Goal: Task Accomplishment & Management: Manage account settings

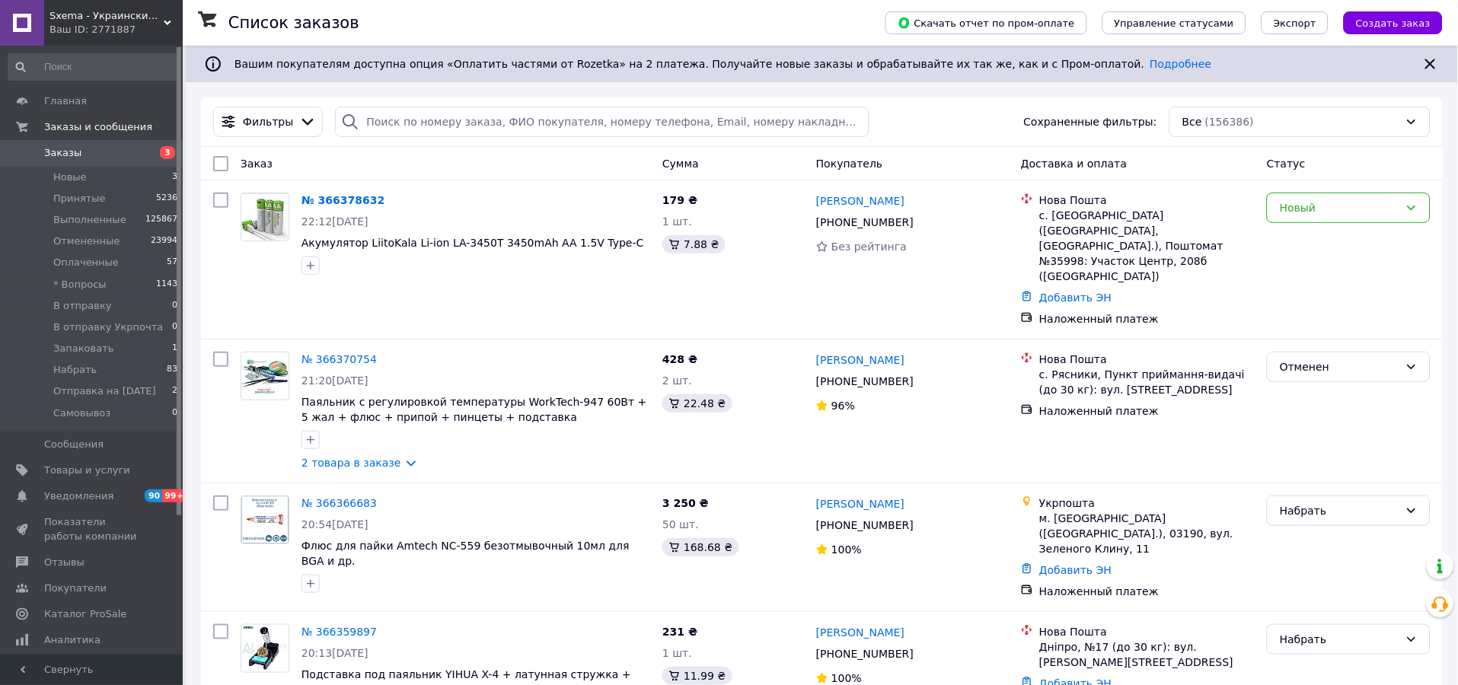
drag, startPoint x: 73, startPoint y: 182, endPoint x: 444, endPoint y: 2, distance: 412.2
click at [73, 180] on span "Новые" at bounding box center [69, 177] width 33 height 14
click at [81, 154] on span "Заказы" at bounding box center [92, 153] width 97 height 14
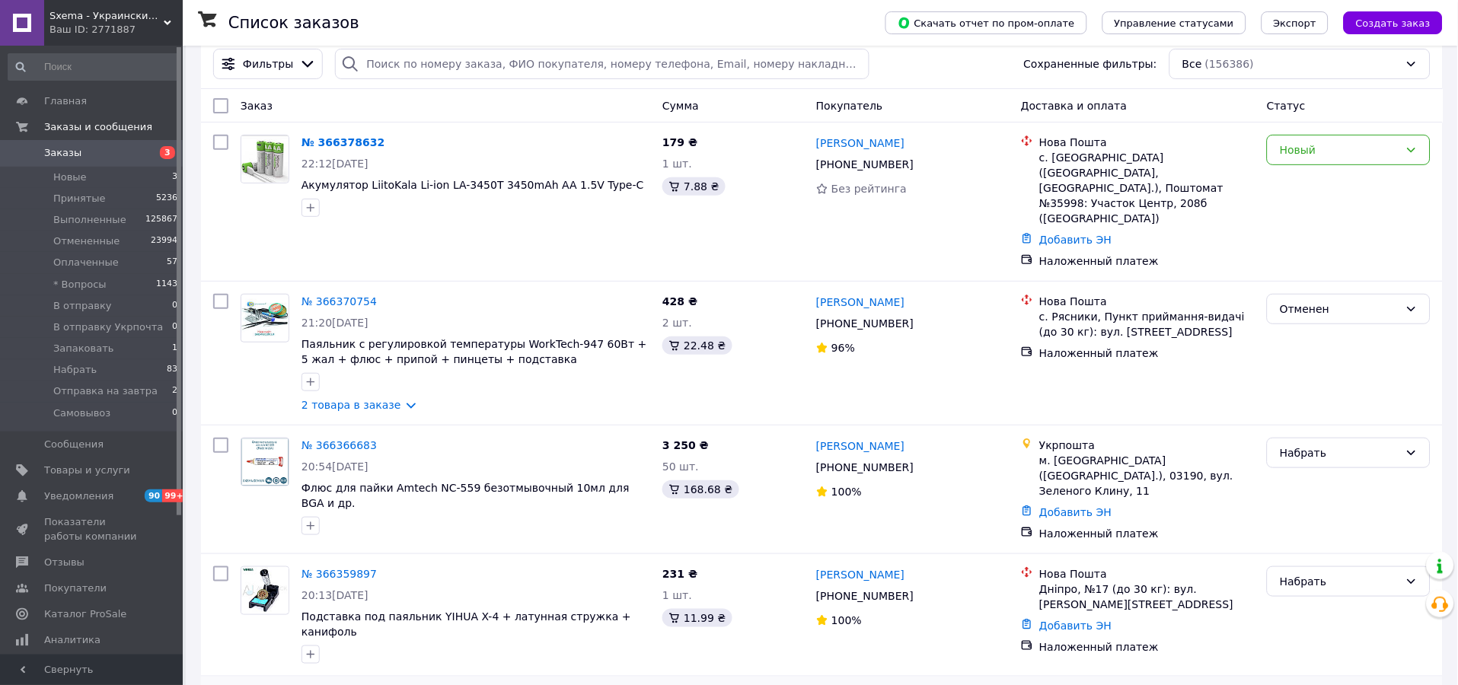
scroll to position [282, 0]
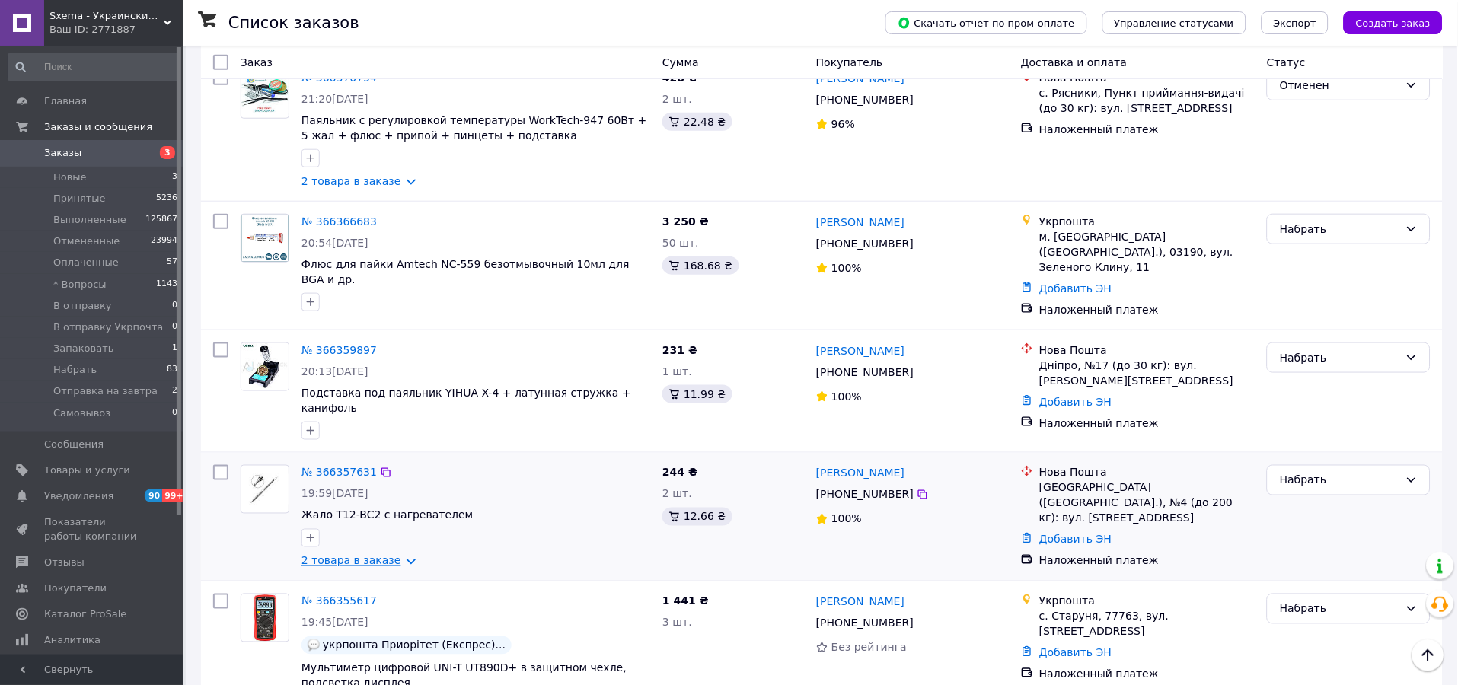
click at [362, 555] on link "2 товара в заказе" at bounding box center [351, 561] width 100 height 12
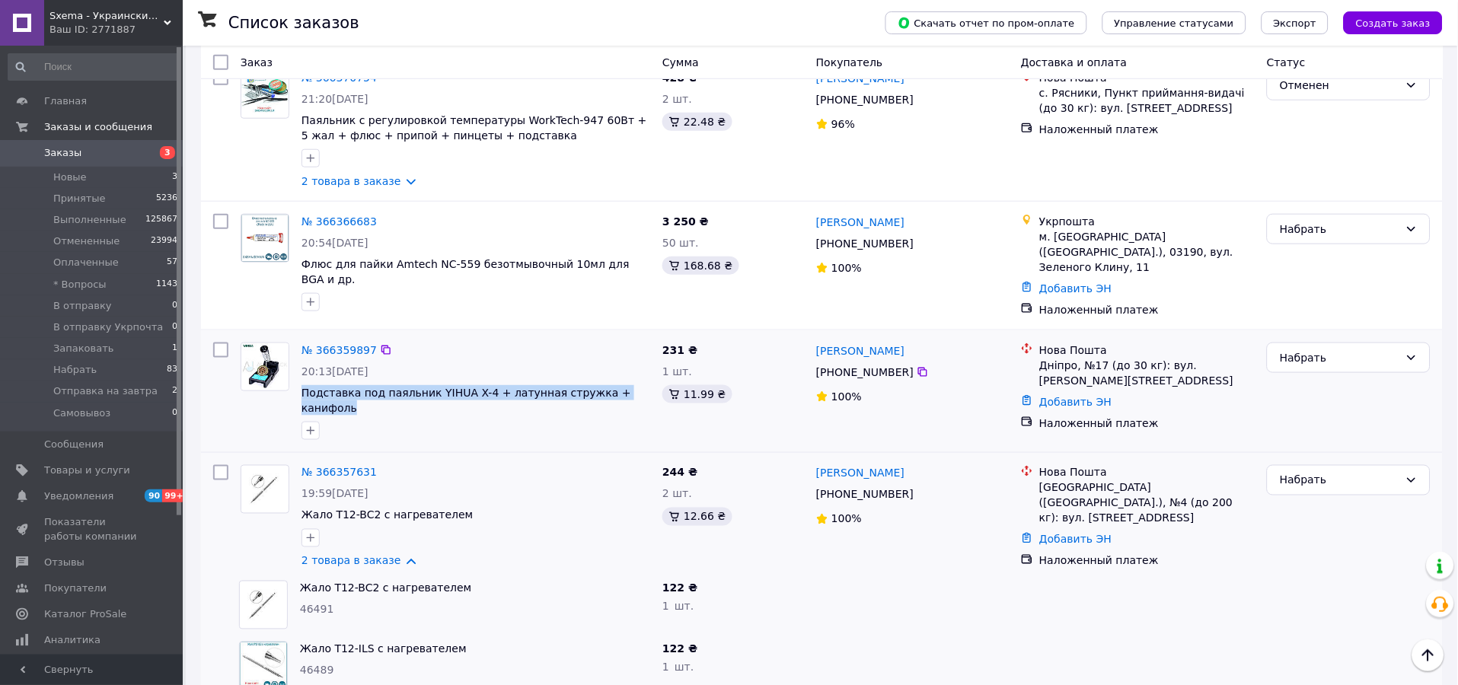
drag, startPoint x: 610, startPoint y: 371, endPoint x: 296, endPoint y: 349, distance: 314.3
click at [296, 349] on div "№ 366359897 20:13, 12.10.2025 Подставка под паяльник YIHUA X-4 + латунная струж…" at bounding box center [475, 391] width 361 height 110
copy div "Подставка под паяльник YIHUA X-4 + латунная стружка + канифоль"
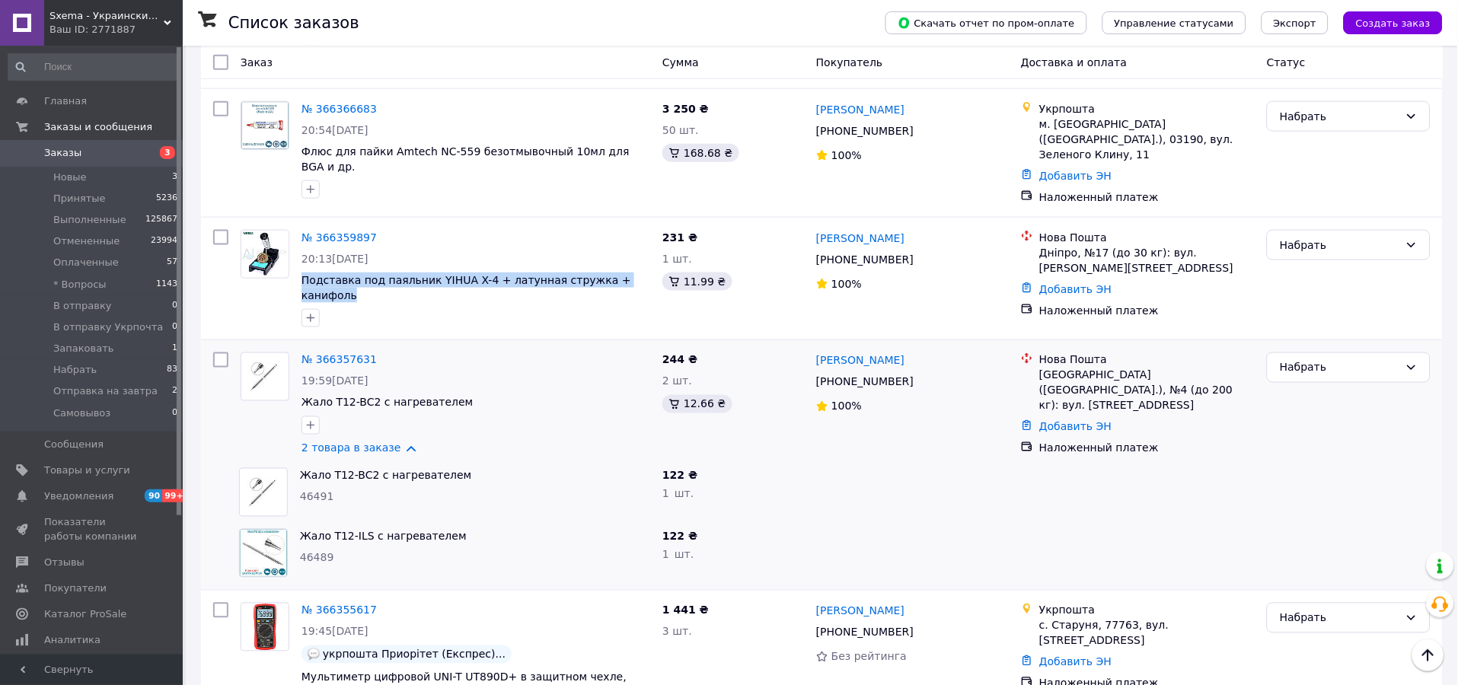
scroll to position [0, 0]
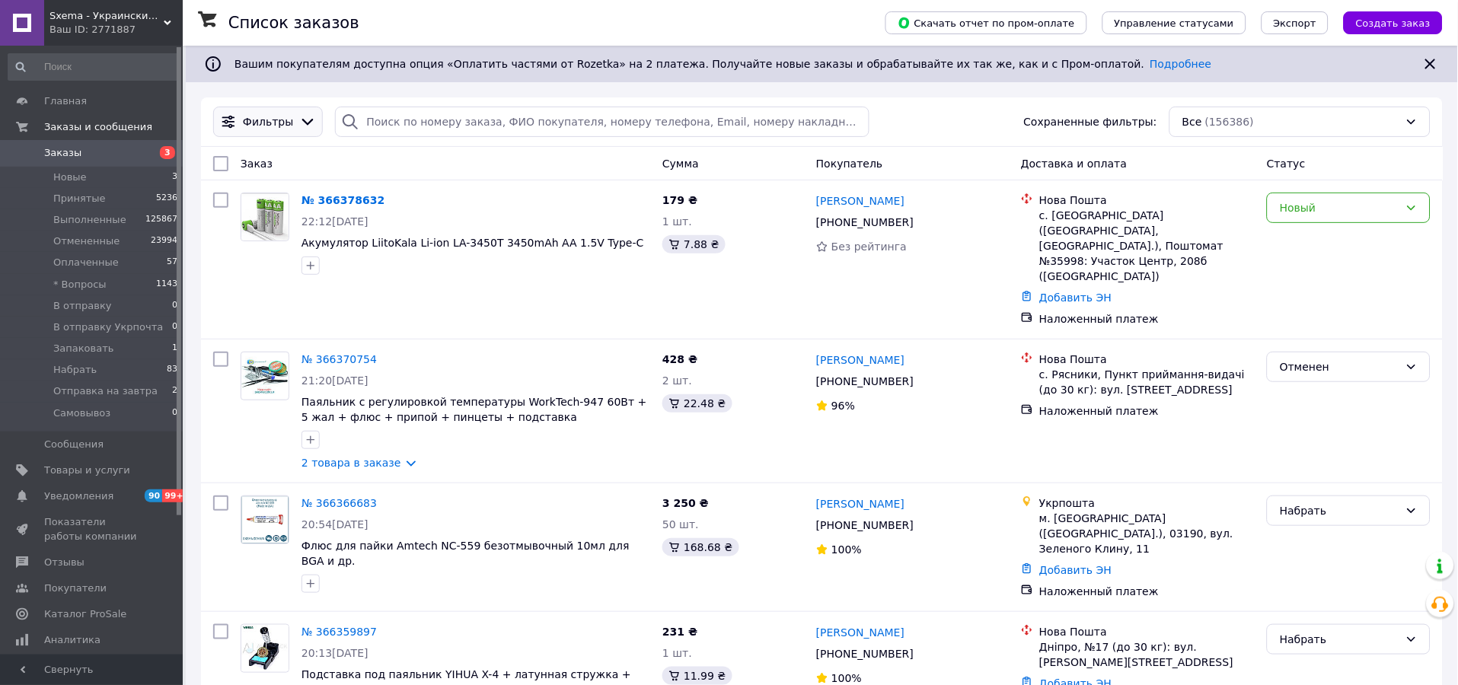
click at [296, 122] on div at bounding box center [307, 121] width 23 height 17
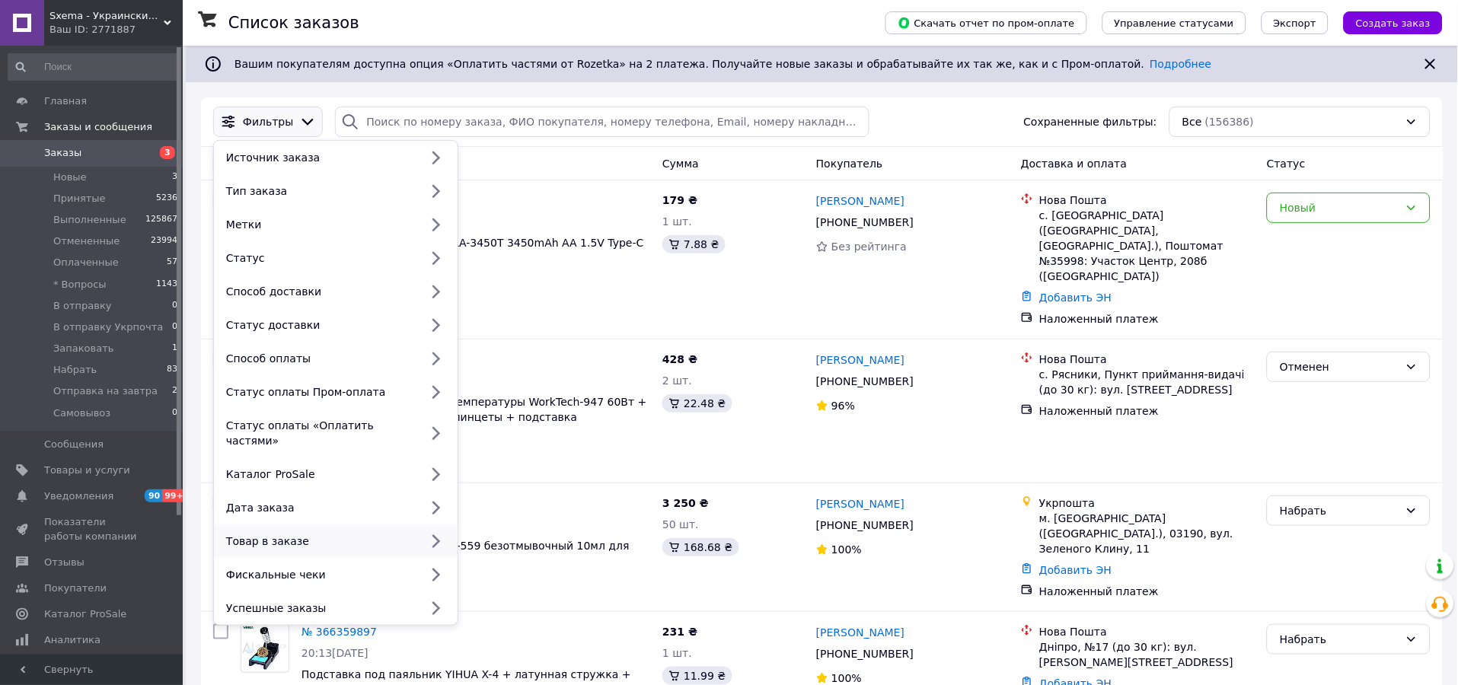
click at [323, 534] on div "Товар в заказе" at bounding box center [319, 541] width 199 height 15
click at [360, 534] on div "Товар в заказе" at bounding box center [319, 541] width 199 height 15
click at [419, 534] on div at bounding box center [435, 541] width 32 height 15
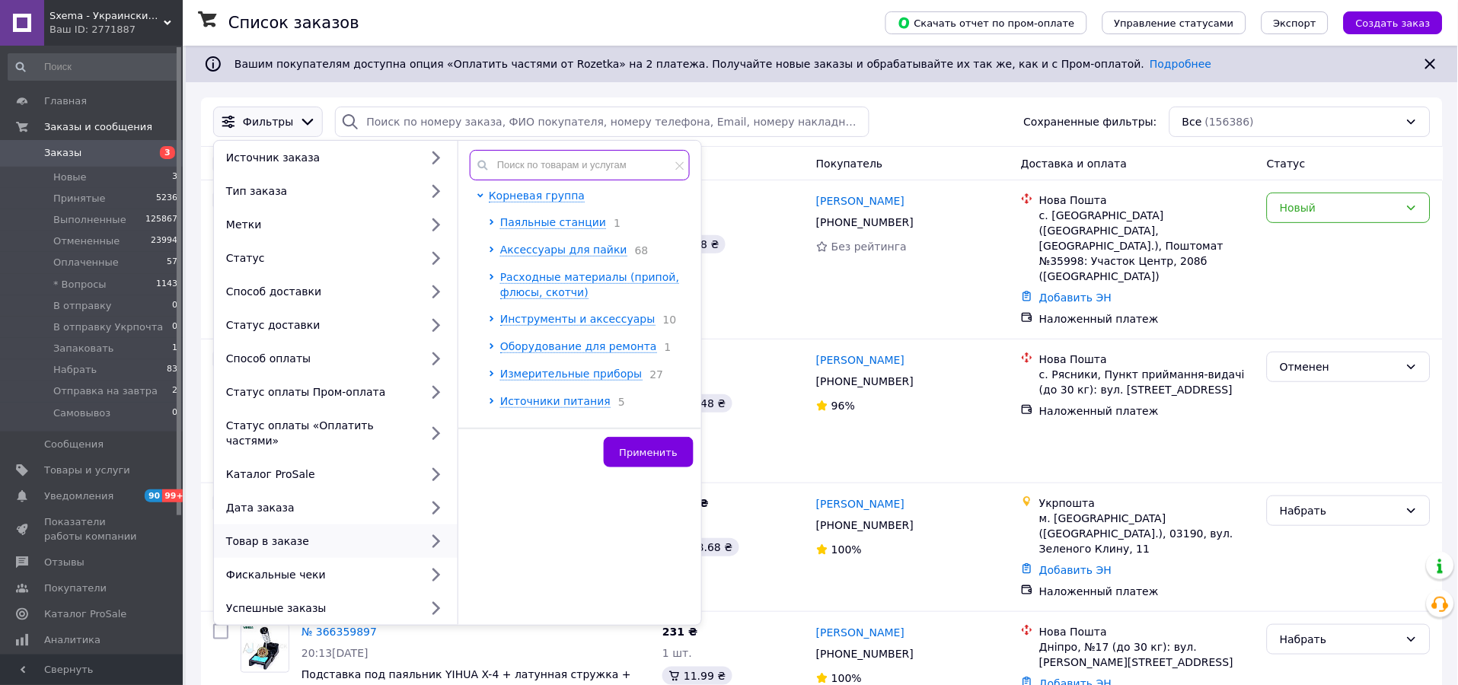
click at [553, 172] on input "text" at bounding box center [580, 165] width 220 height 30
paste input "T12-K"
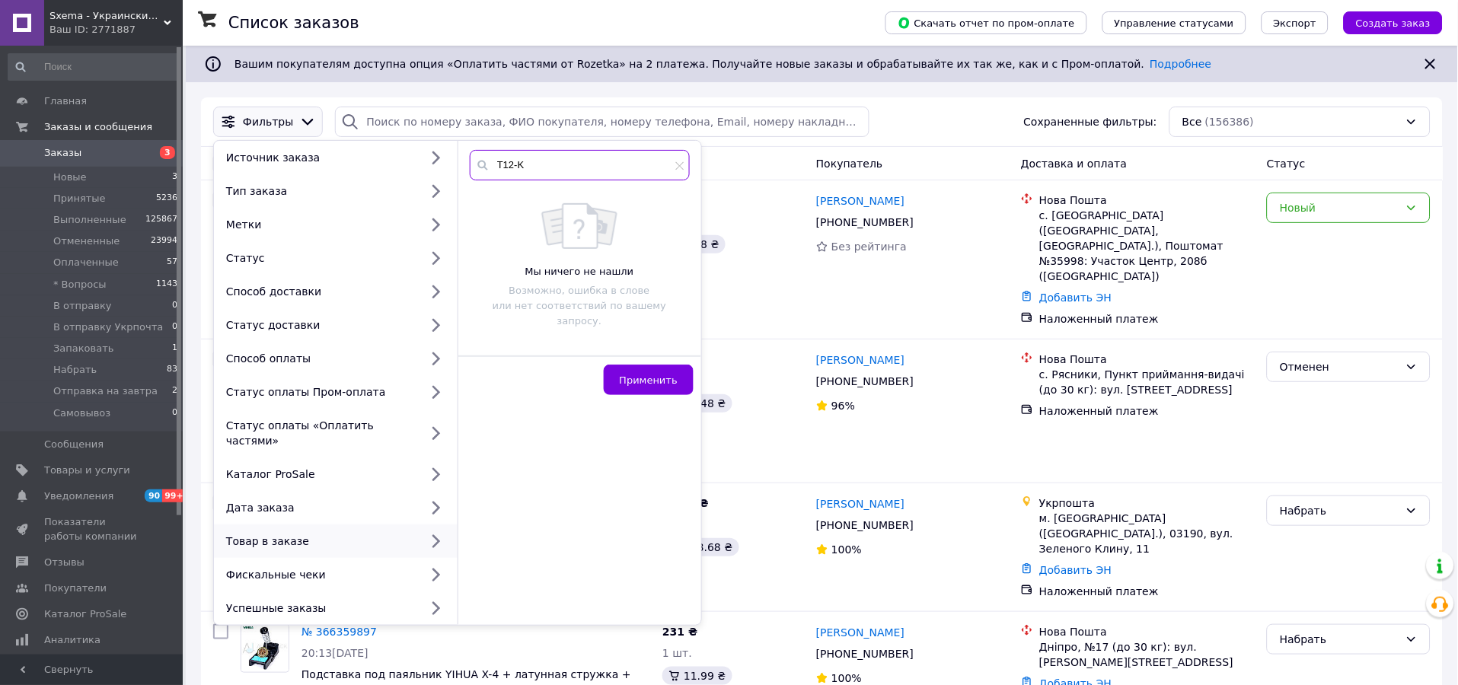
click at [550, 158] on input "T12-K" at bounding box center [580, 165] width 220 height 30
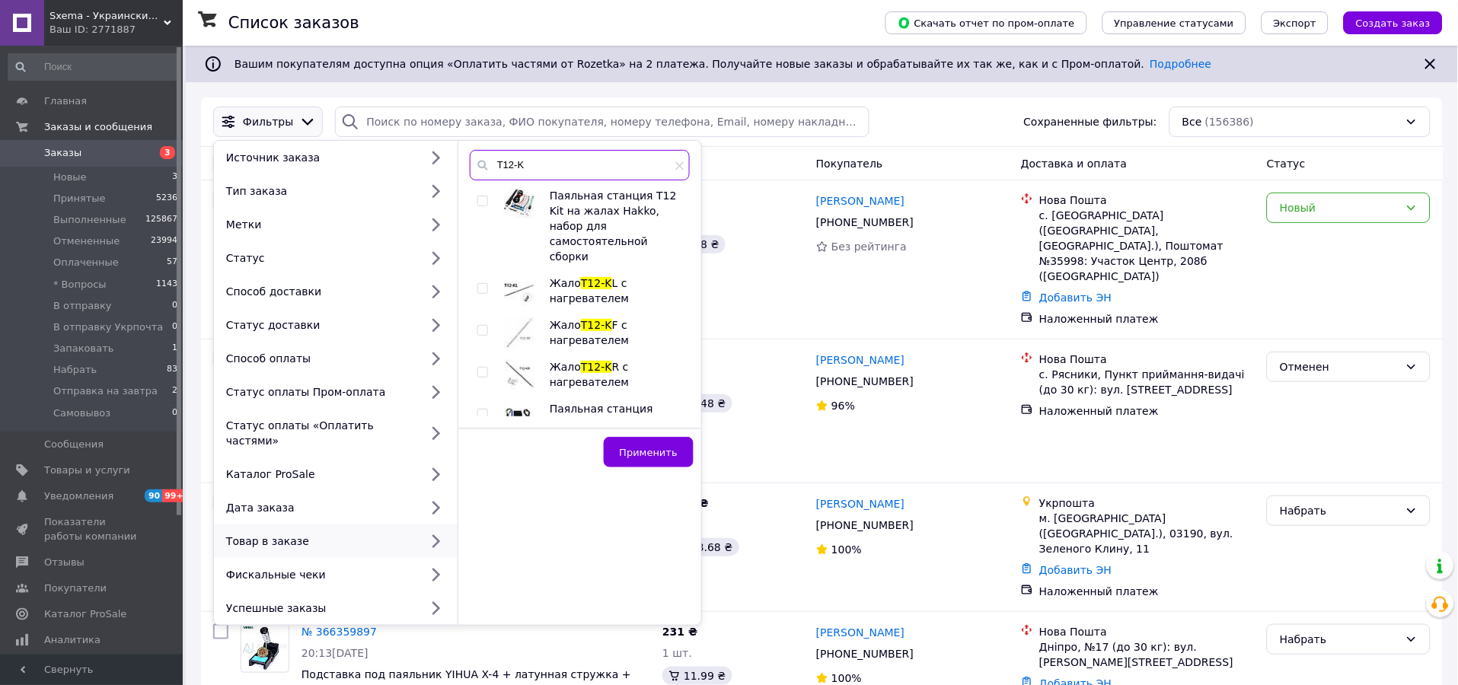
type input "T12-K"
click at [483, 198] on input "checkbox" at bounding box center [482, 201] width 10 height 10
click at [481, 204] on input "checkbox" at bounding box center [482, 201] width 10 height 10
checkbox input "false"
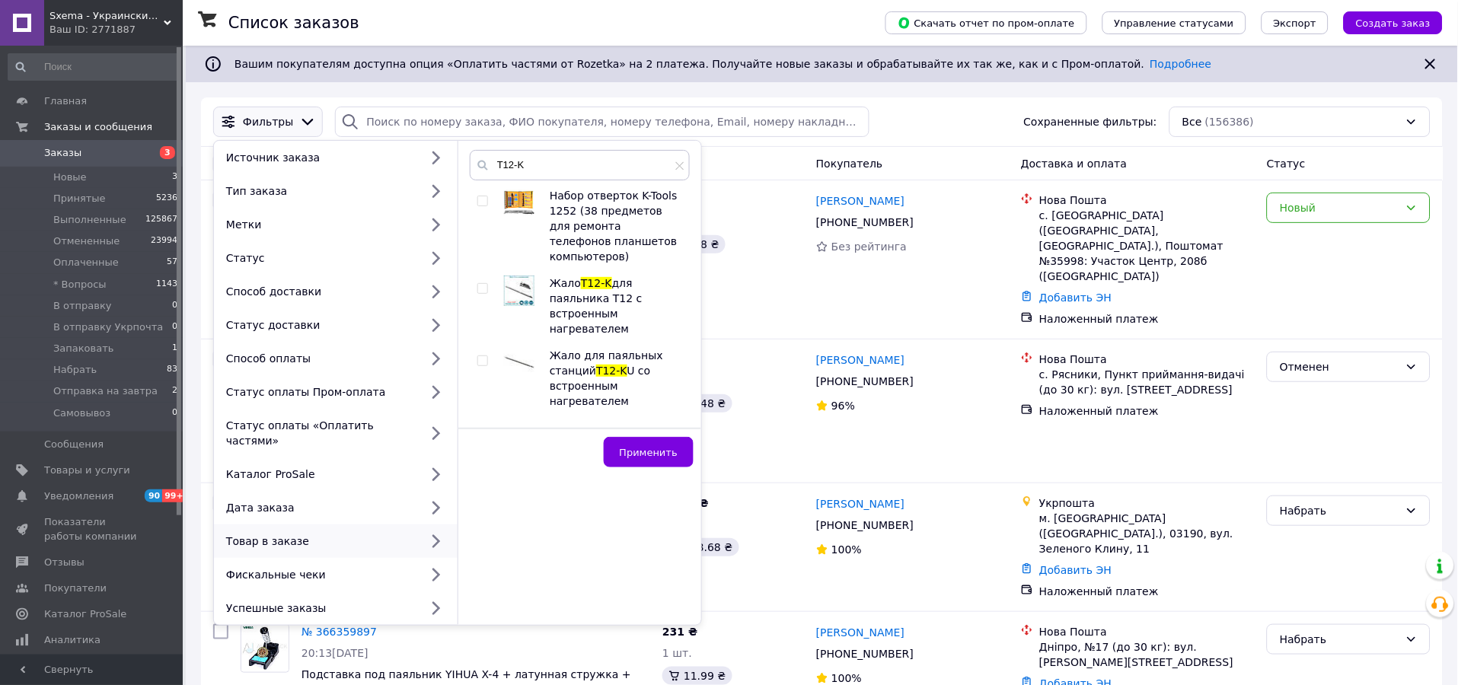
click at [483, 284] on input "checkbox" at bounding box center [482, 289] width 10 height 10
checkbox input "true"
click at [657, 448] on span "Применить" at bounding box center [649, 452] width 58 height 11
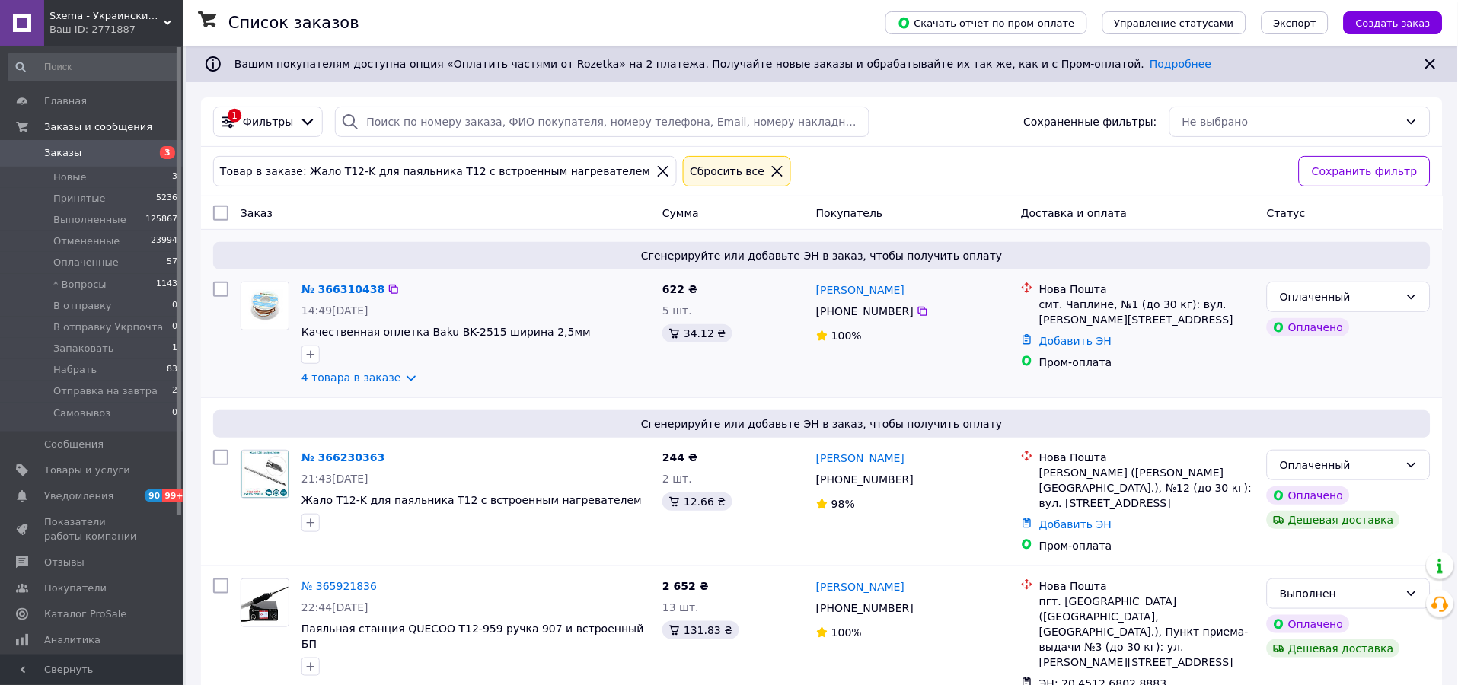
drag, startPoint x: 354, startPoint y: 378, endPoint x: 374, endPoint y: 393, distance: 25.1
click at [374, 393] on div "Сгенерируйте или добавьте ЭН в заказ, чтобы получить оплату № 366310438 14:49, …" at bounding box center [821, 313] width 1241 height 167
click at [349, 372] on link "4 товара в заказе" at bounding box center [351, 377] width 100 height 12
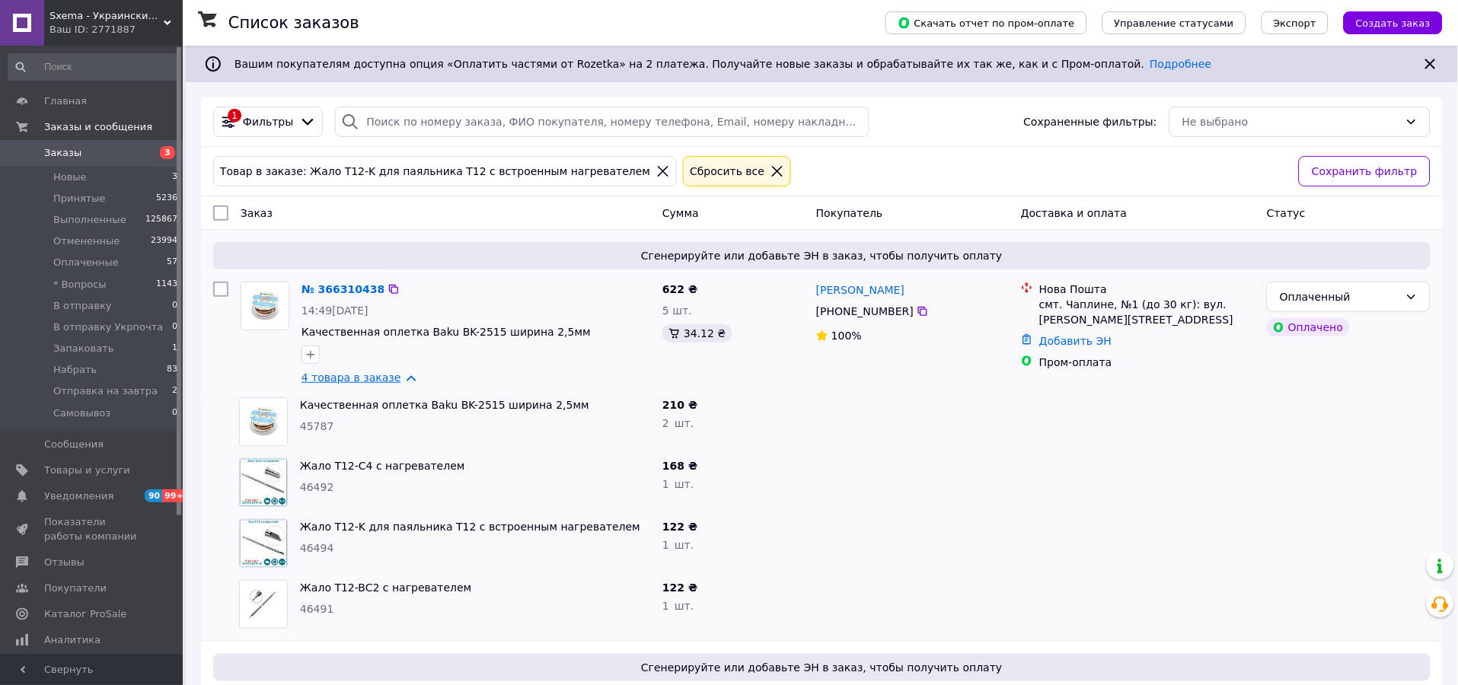
click at [351, 376] on link "4 товара в заказе" at bounding box center [351, 377] width 100 height 12
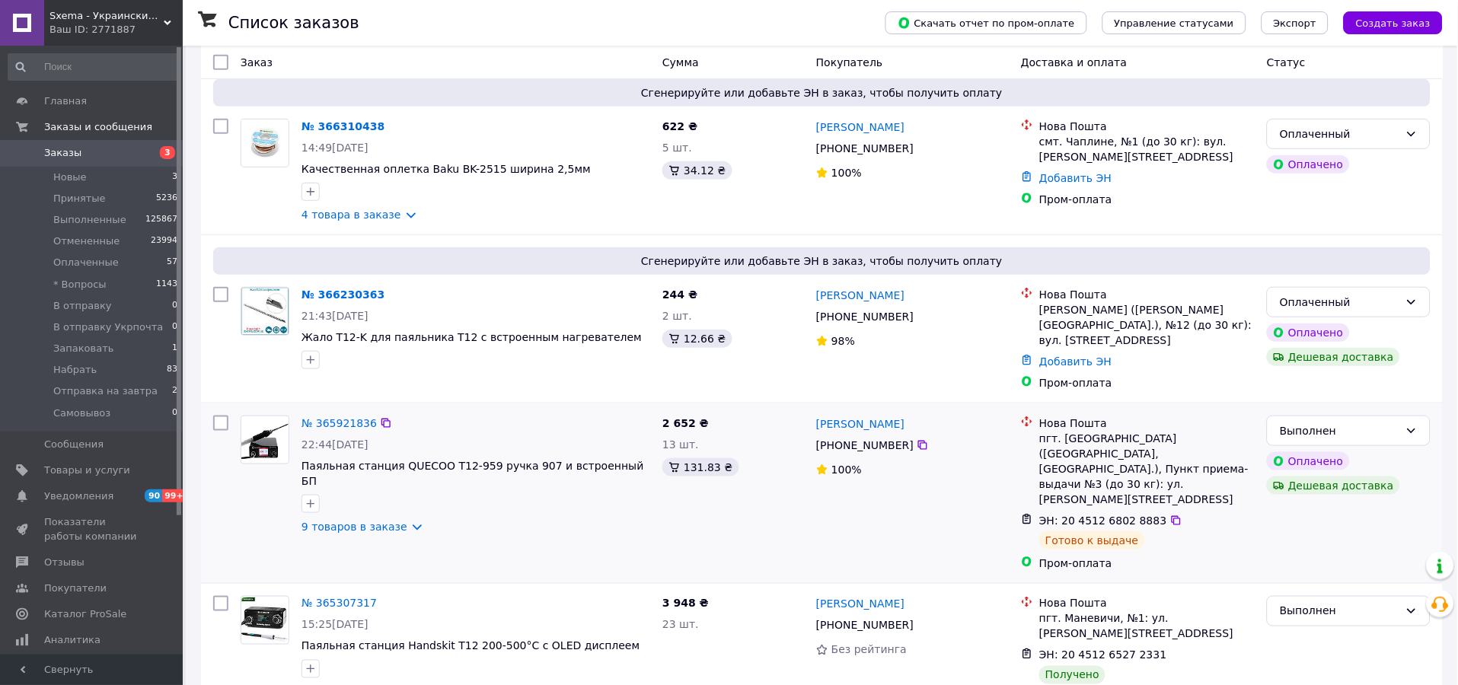
scroll to position [169, 0]
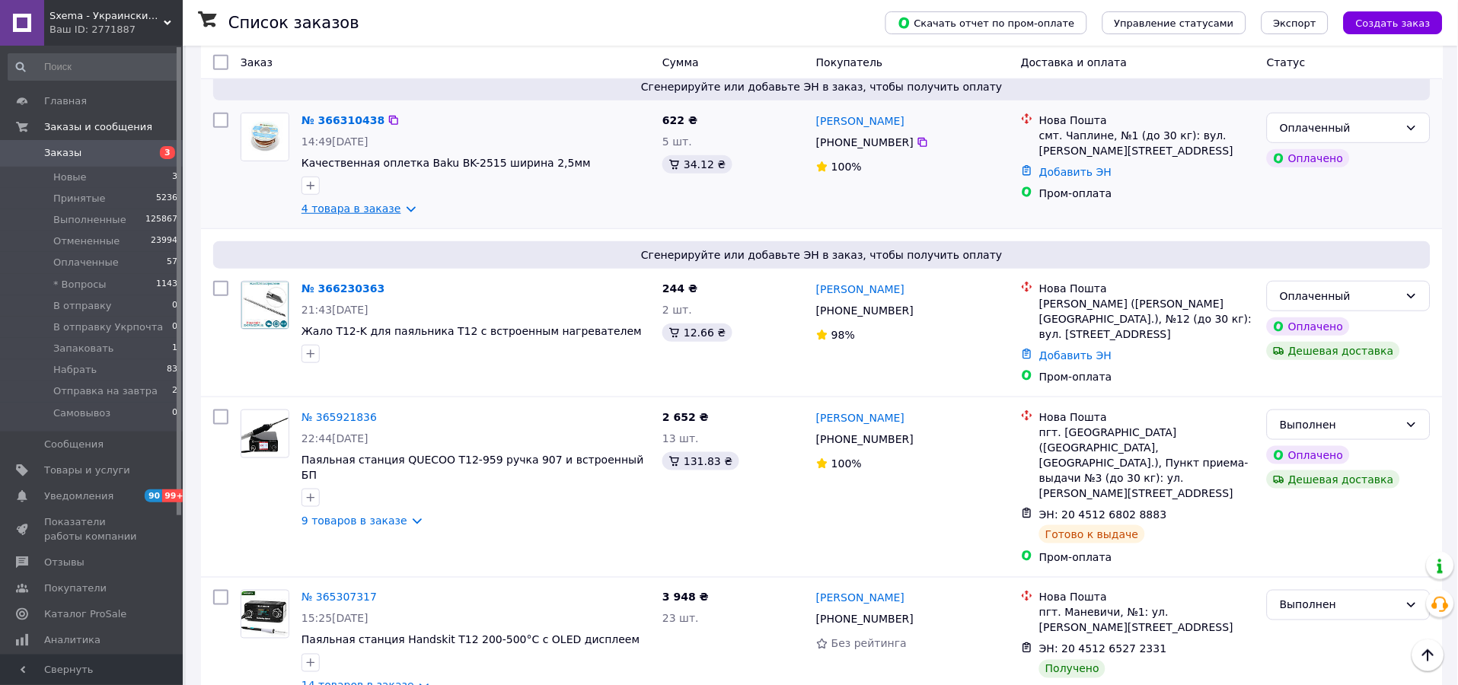
click at [354, 209] on link "4 товара в заказе" at bounding box center [351, 208] width 100 height 12
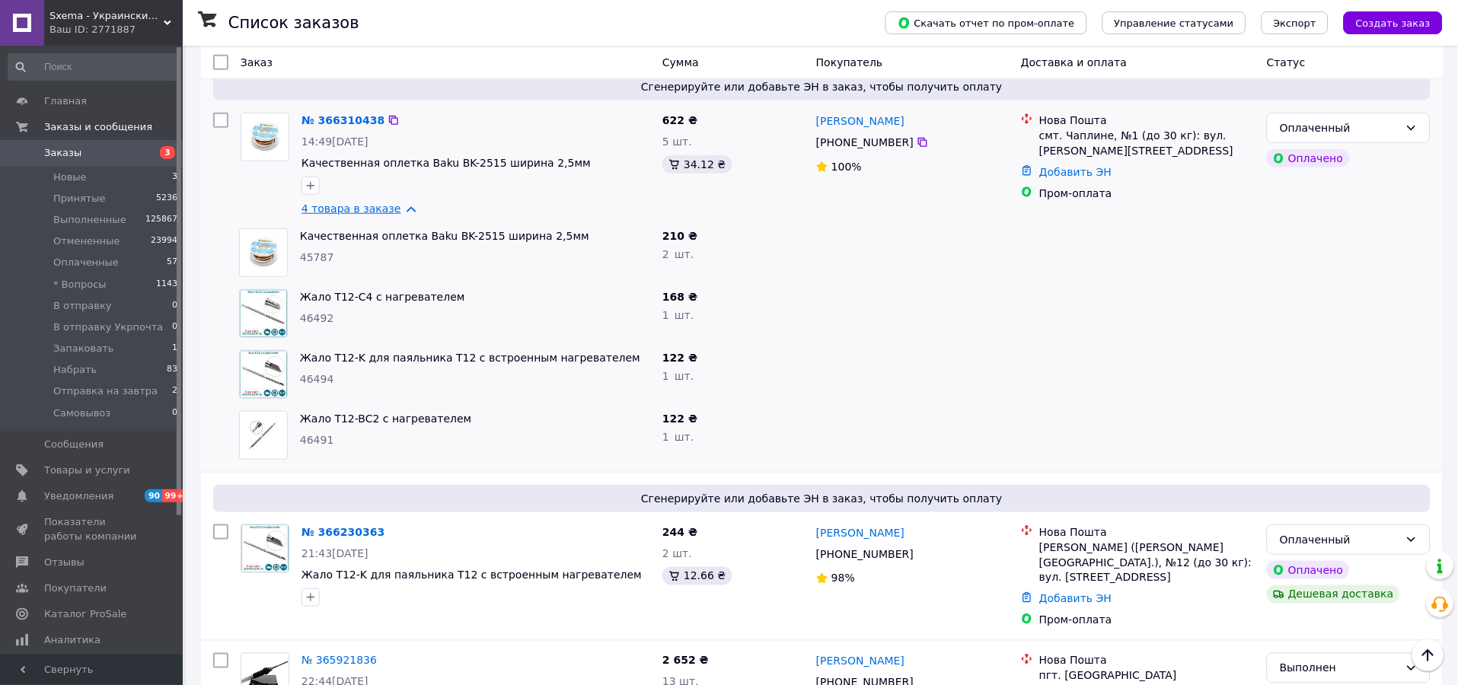
click at [354, 209] on link "4 товара в заказе" at bounding box center [351, 208] width 100 height 12
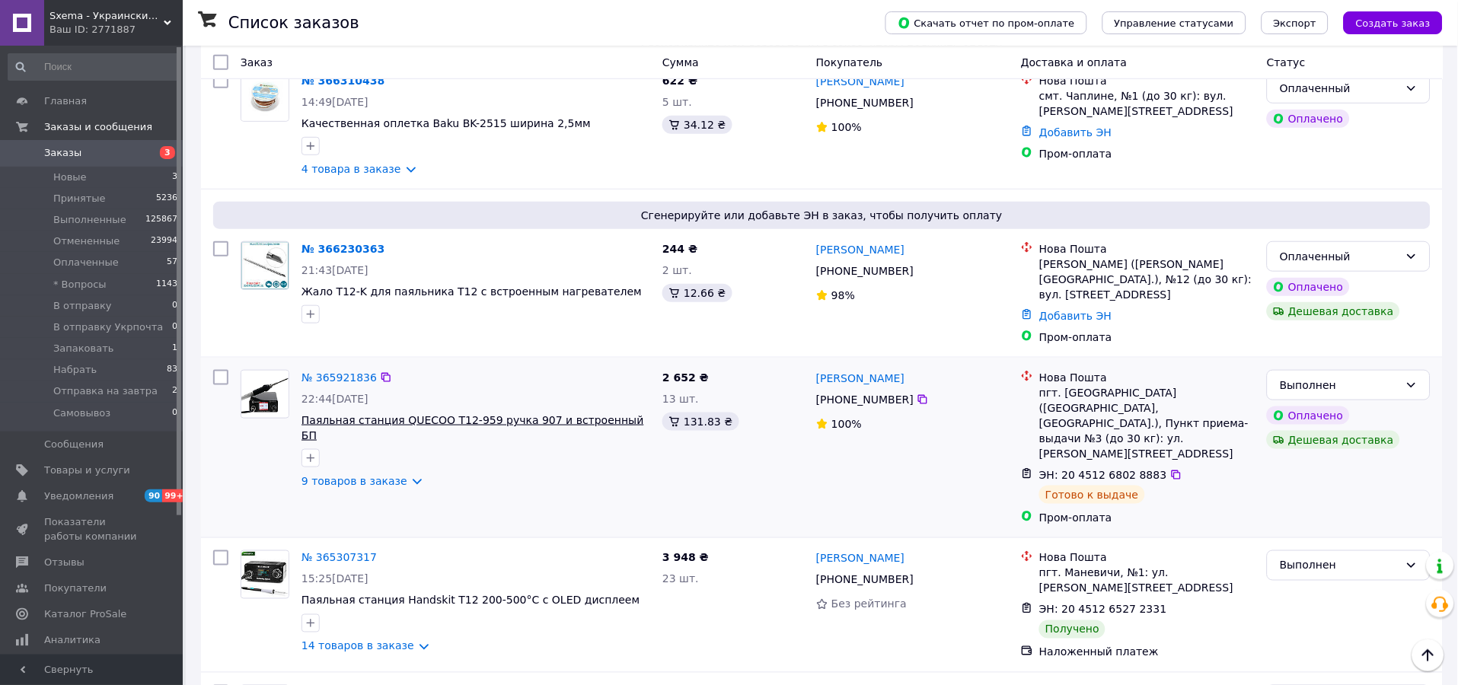
scroll to position [225, 0]
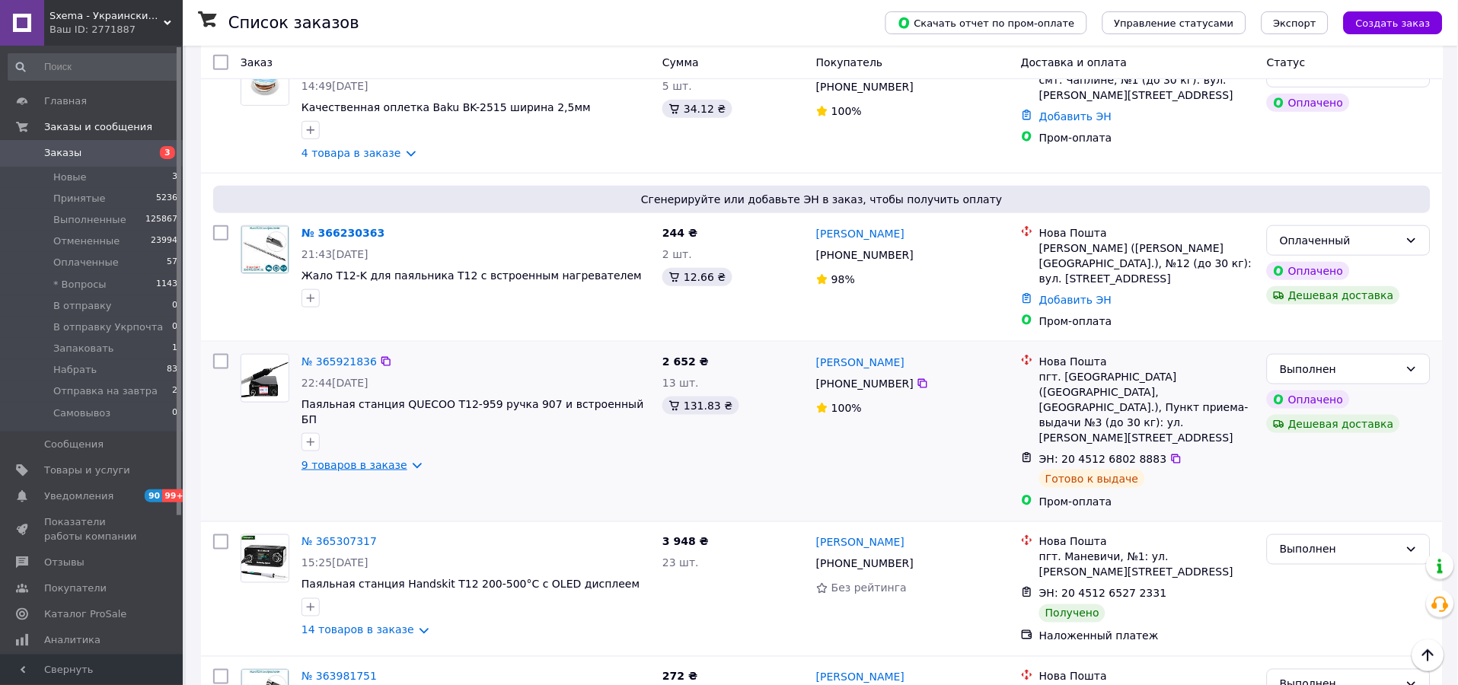
click at [367, 459] on link "9 товаров в заказе" at bounding box center [354, 465] width 106 height 12
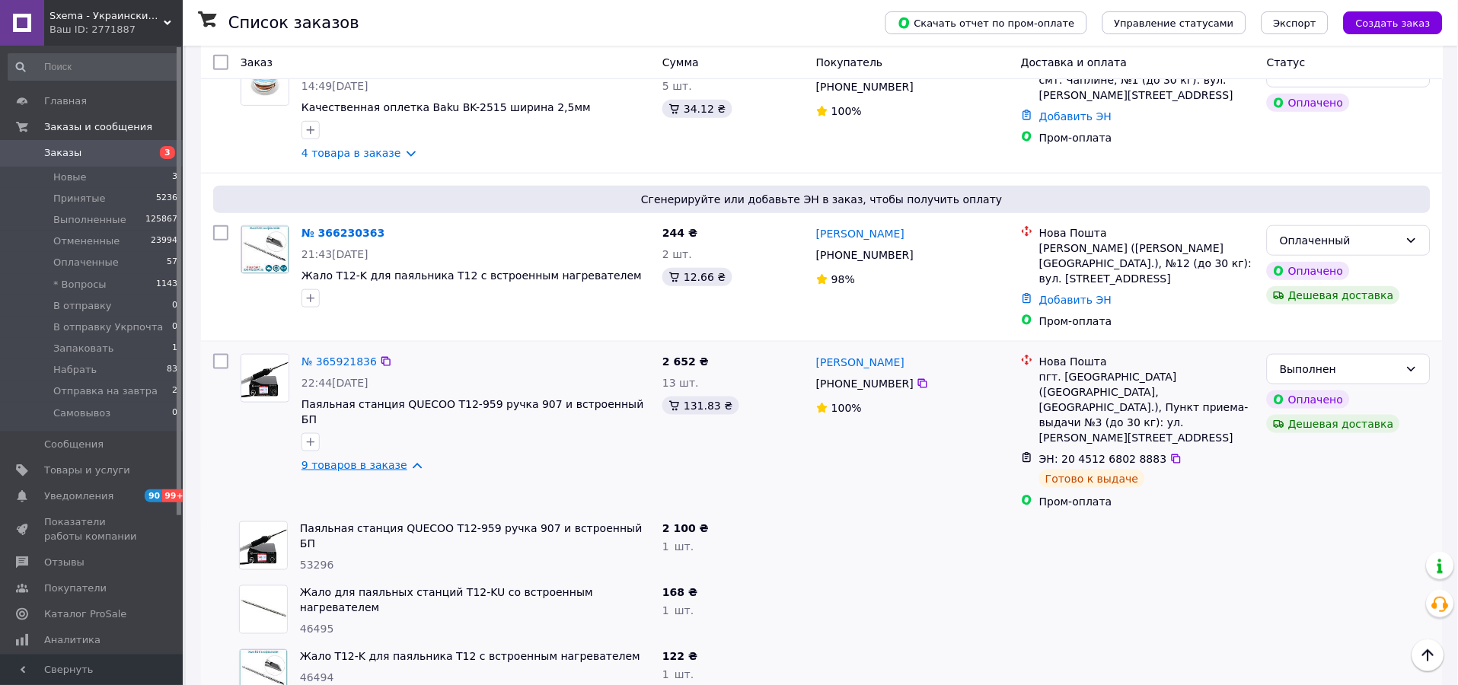
click at [367, 459] on link "9 товаров в заказе" at bounding box center [354, 465] width 106 height 12
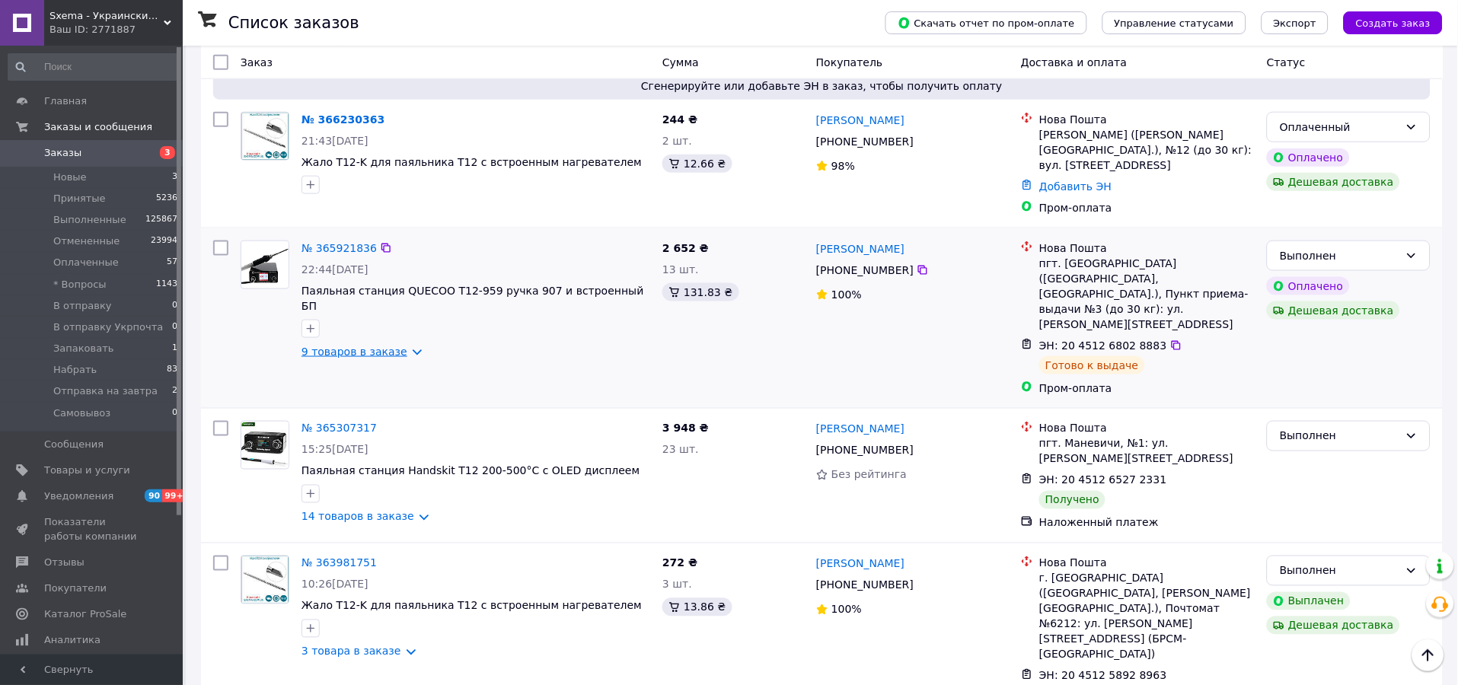
scroll to position [394, 0]
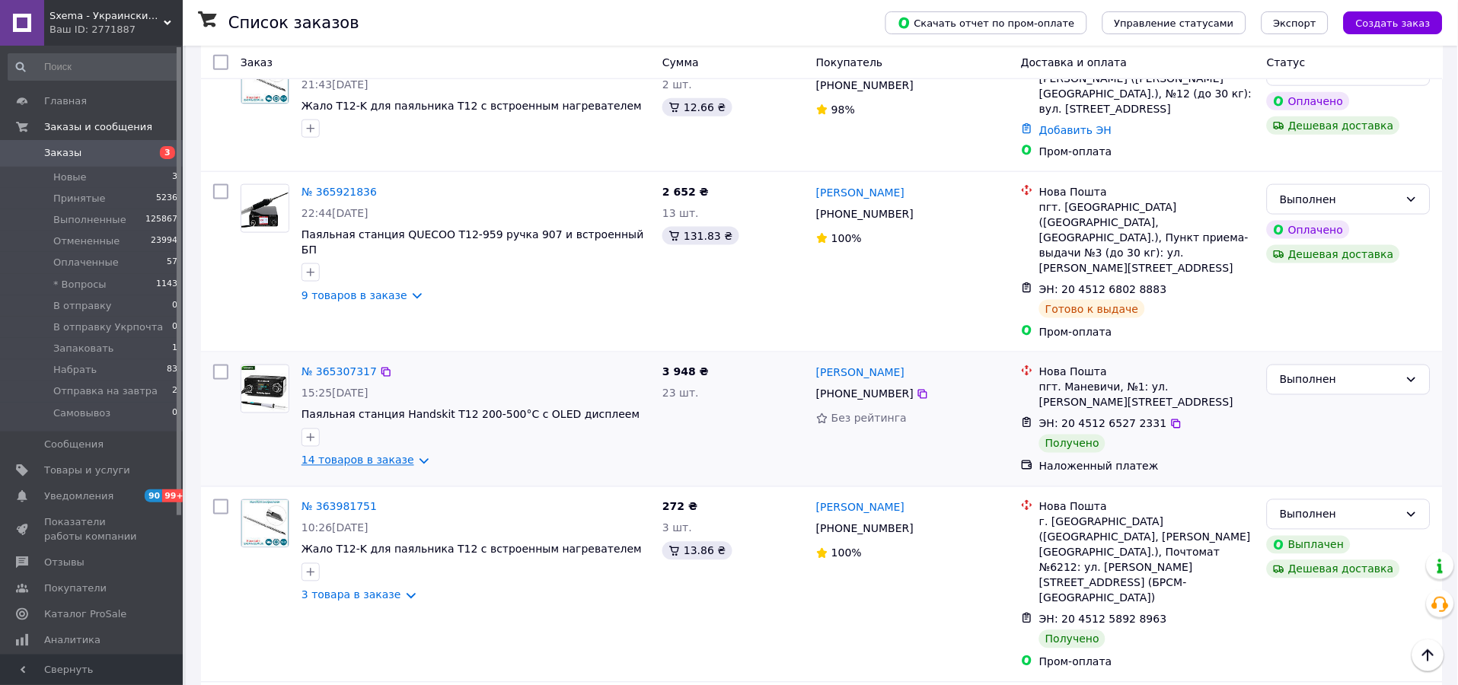
click at [364, 454] on link "14 товаров в заказе" at bounding box center [357, 460] width 113 height 12
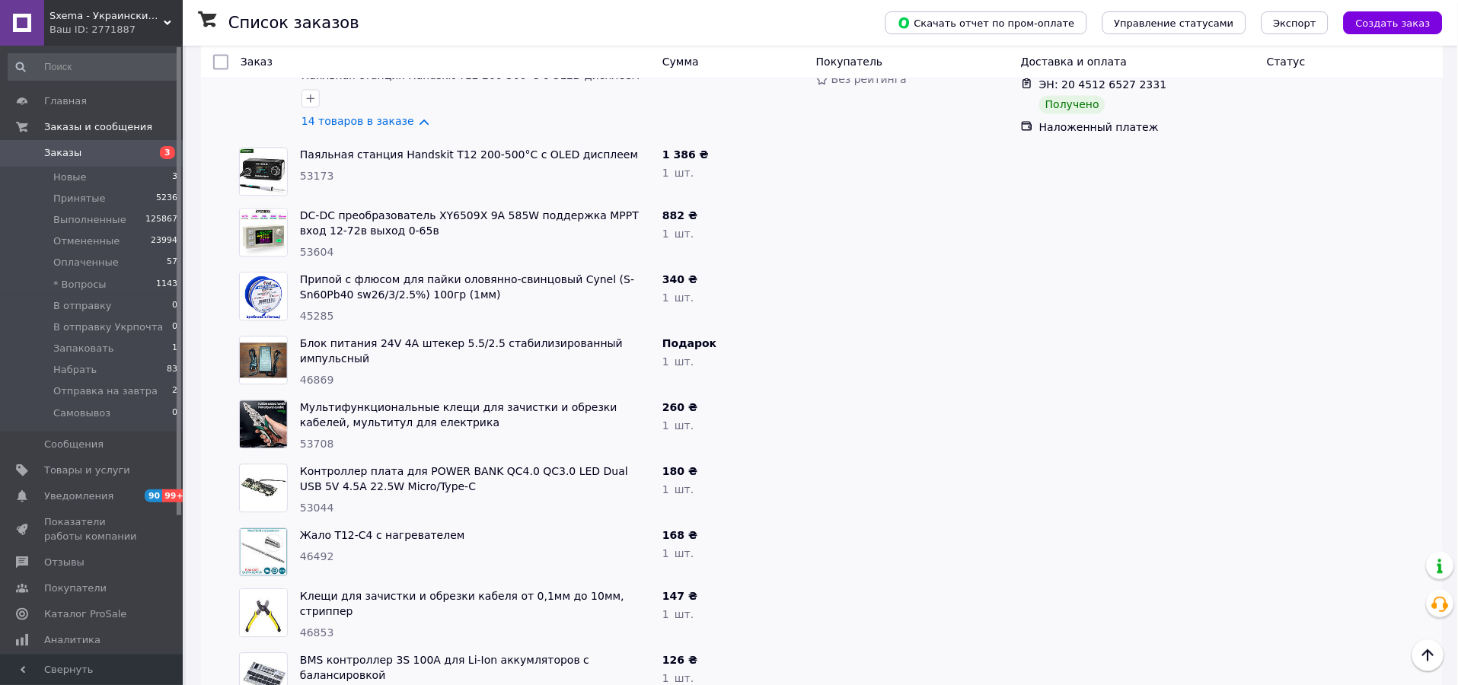
drag, startPoint x: 364, startPoint y: 416, endPoint x: 939, endPoint y: 512, distance: 583.5
click at [941, 522] on div at bounding box center [912, 552] width 205 height 61
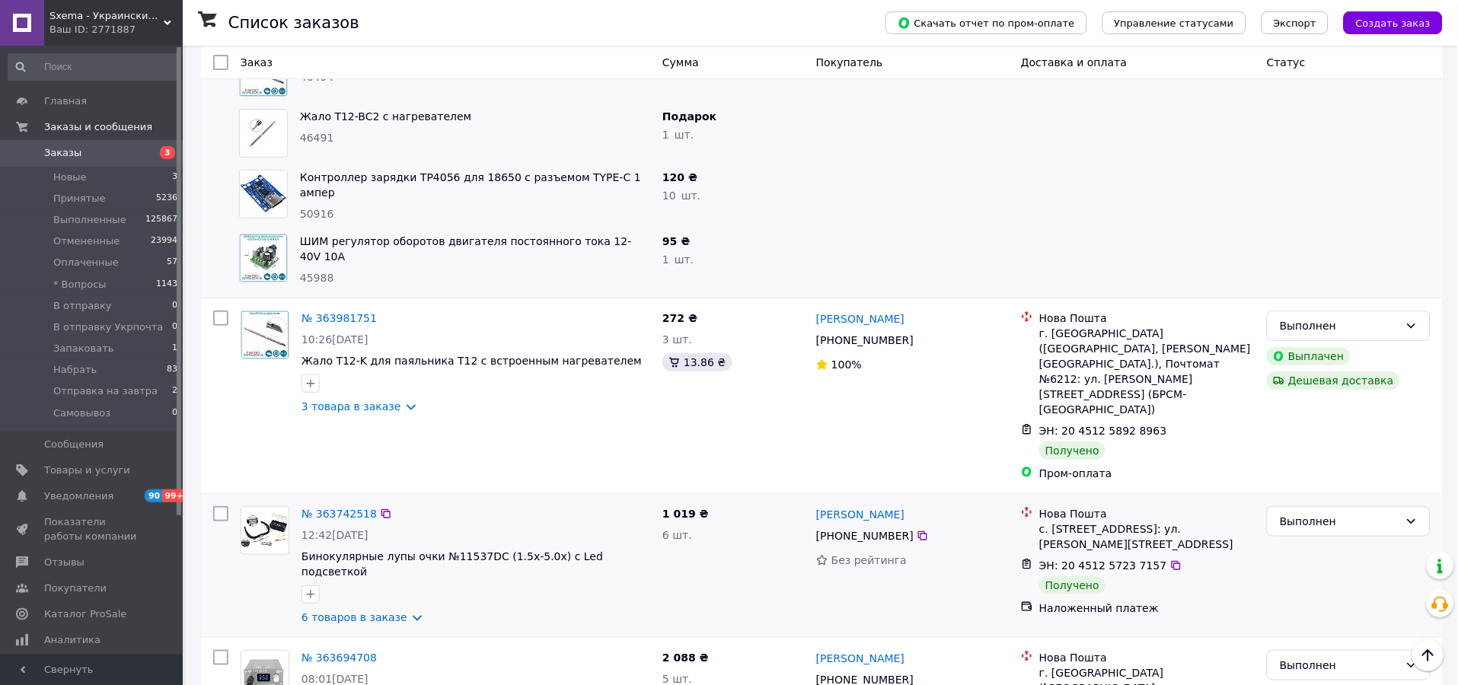
scroll to position [1466, 0]
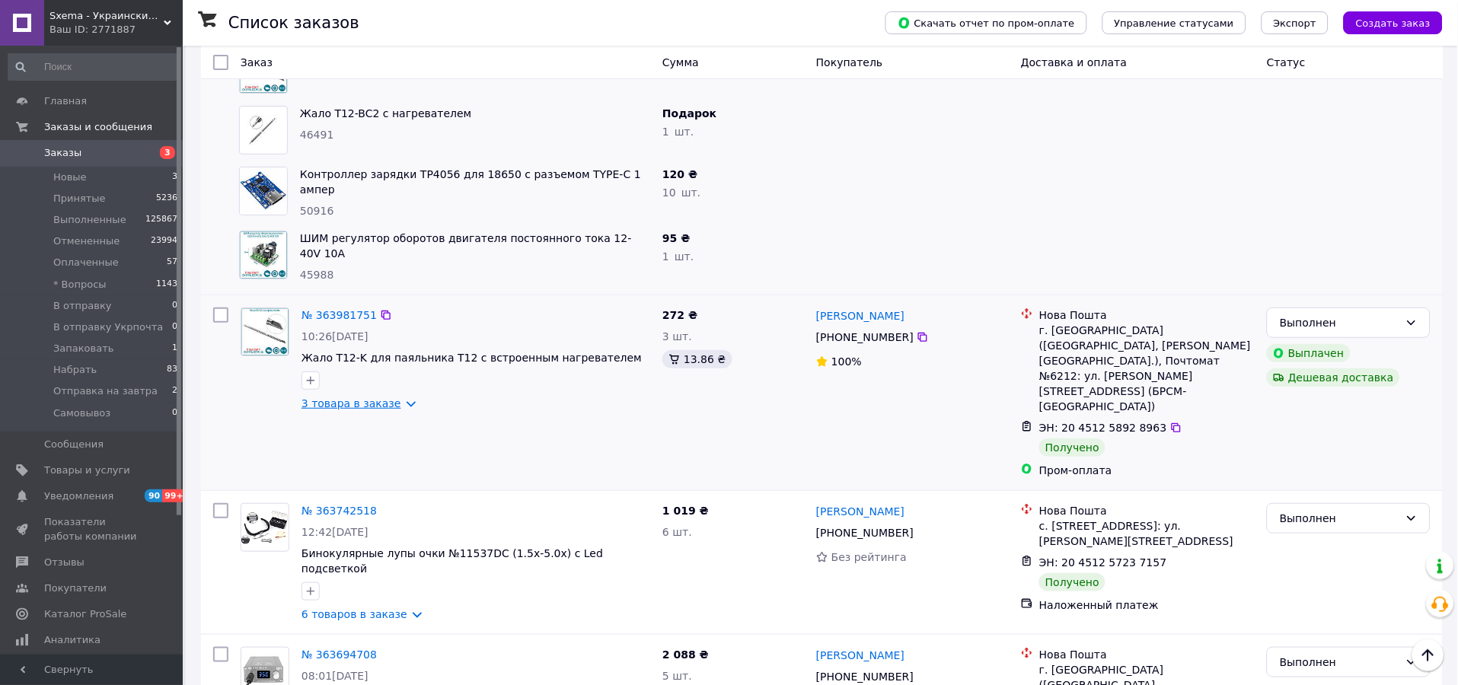
click at [361, 397] on link "3 товара в заказе" at bounding box center [351, 403] width 100 height 12
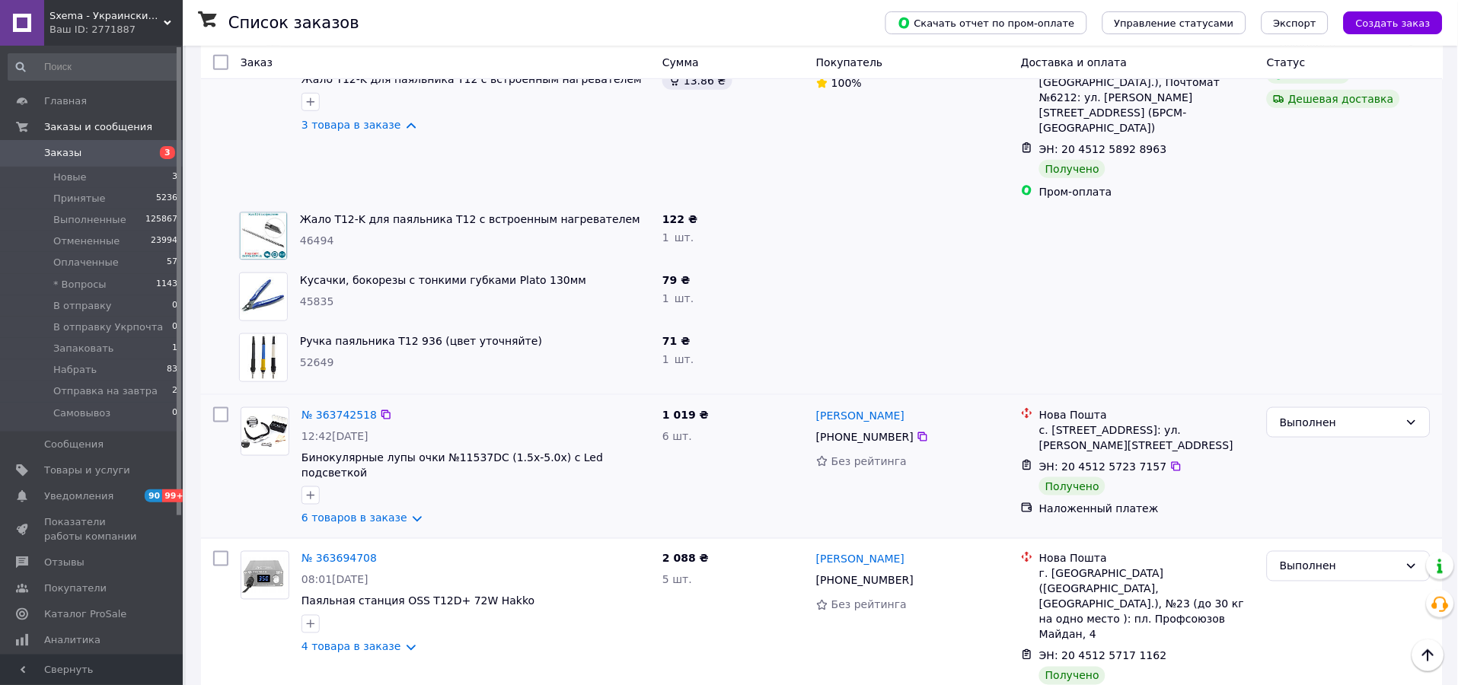
scroll to position [1747, 0]
click at [355, 509] on link "6 товаров в заказе" at bounding box center [354, 515] width 106 height 12
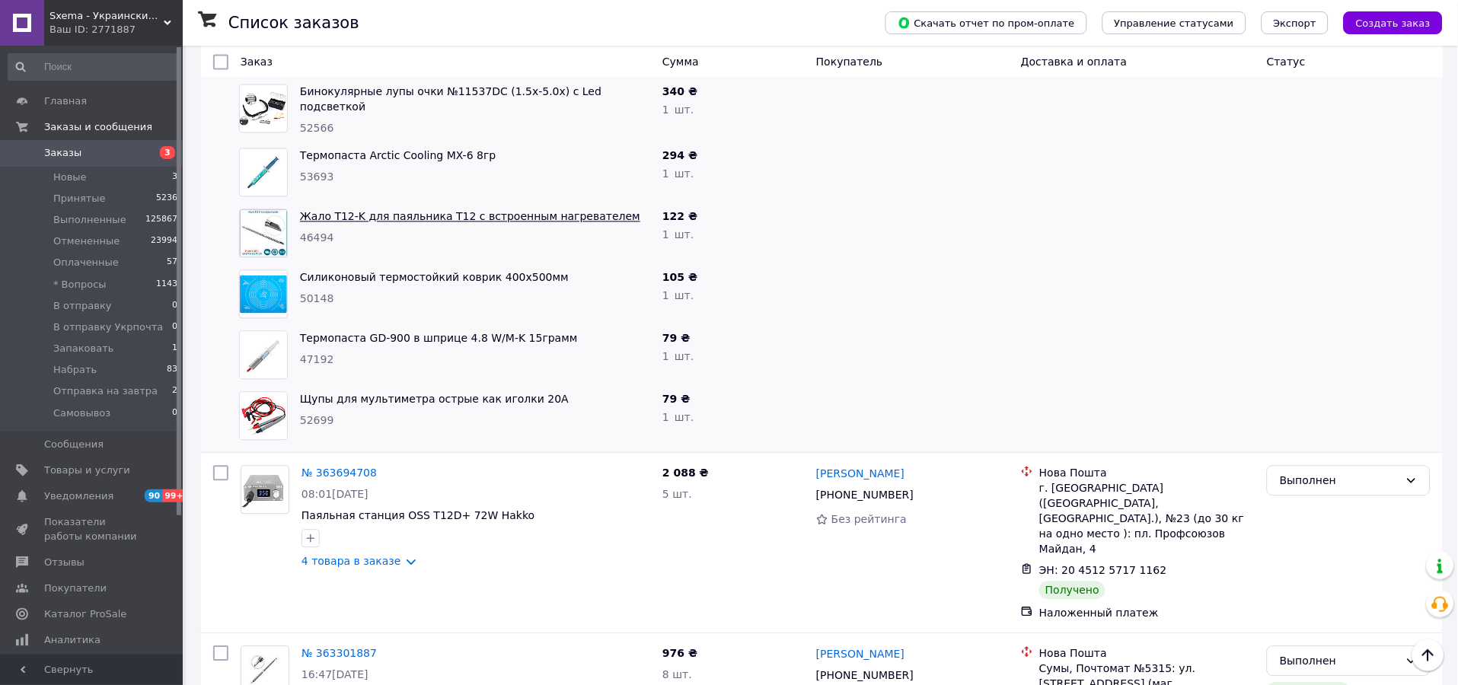
scroll to position [2199, 0]
click at [353, 555] on link "4 товара в заказе" at bounding box center [351, 561] width 100 height 12
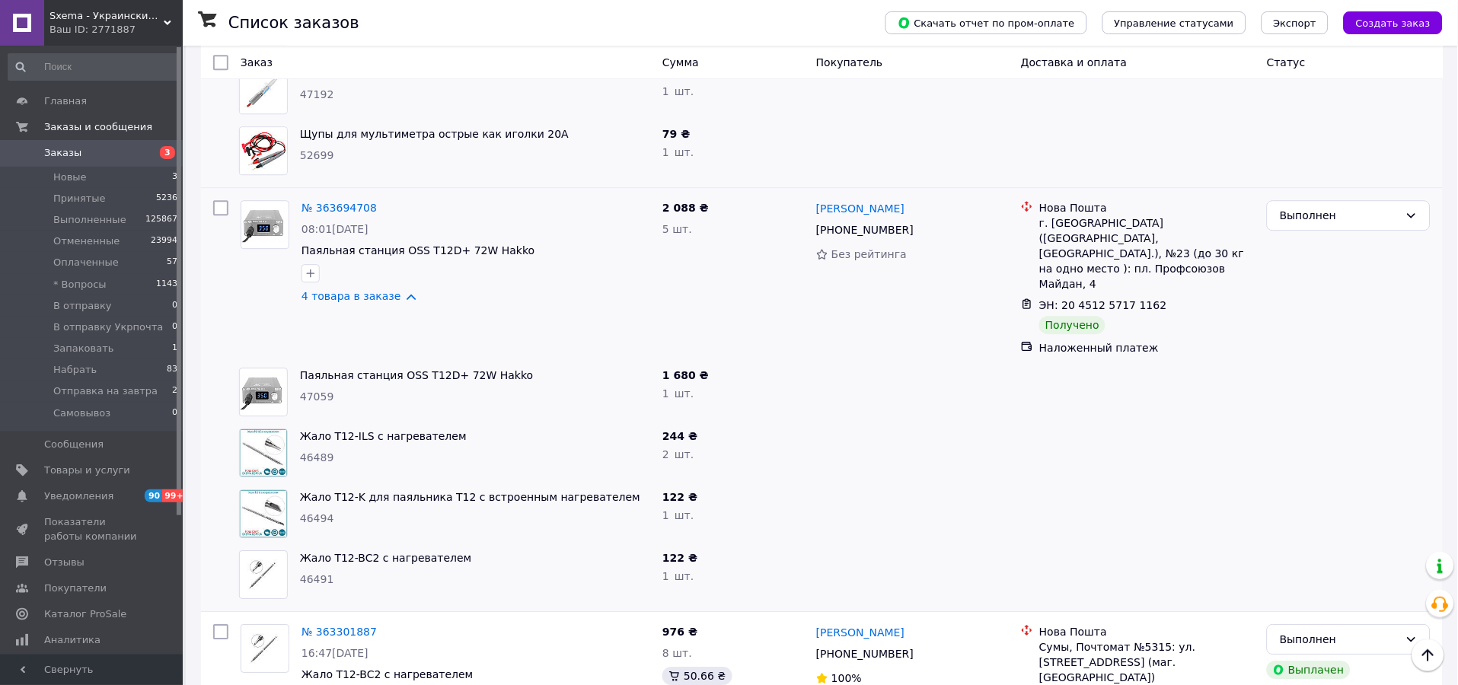
scroll to position [2593, 0]
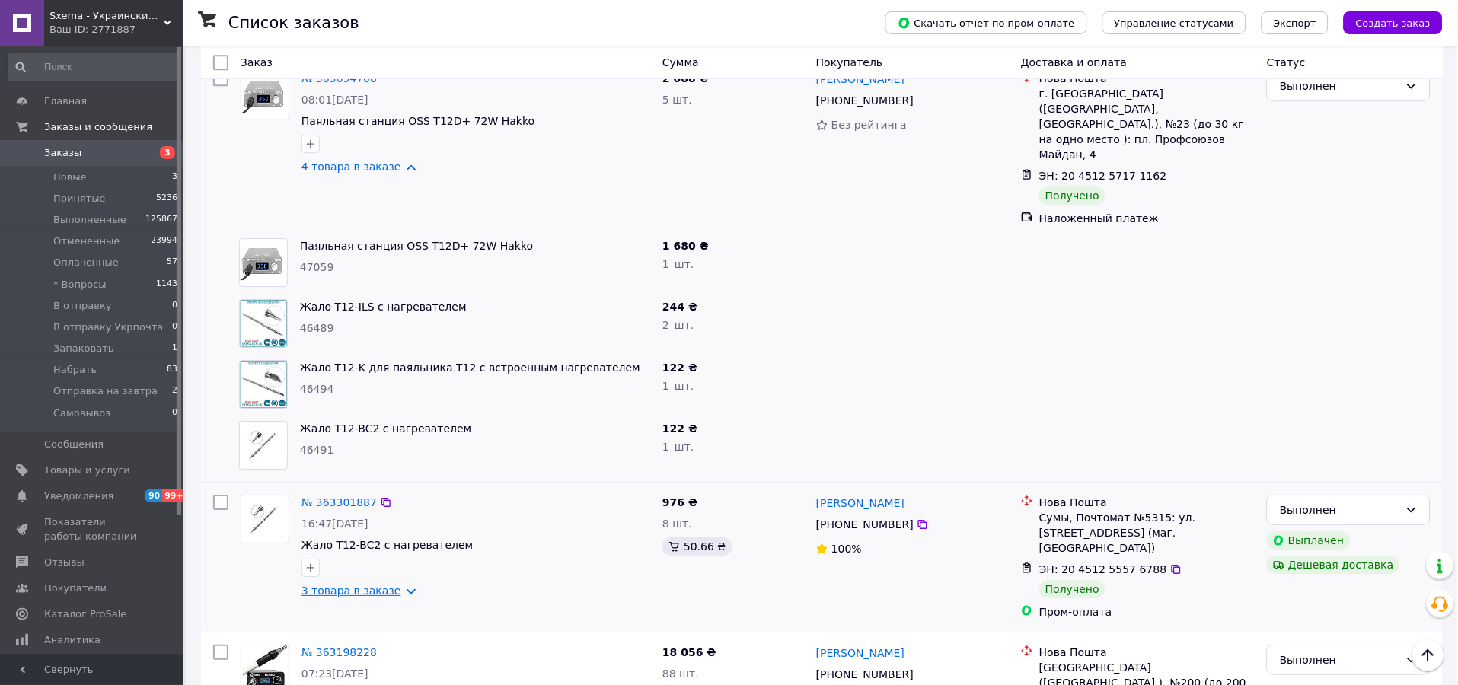
click at [360, 585] on link "3 товара в заказе" at bounding box center [351, 591] width 100 height 12
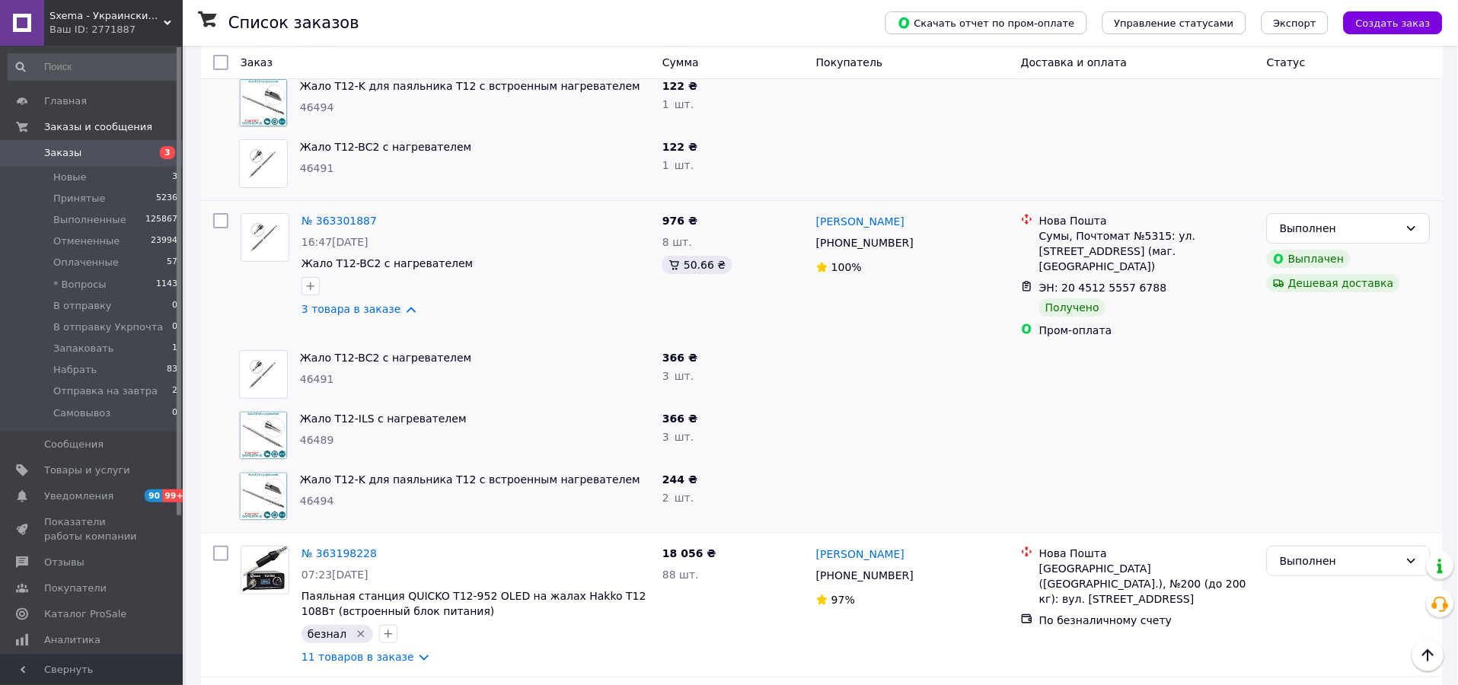
scroll to position [2987, 0]
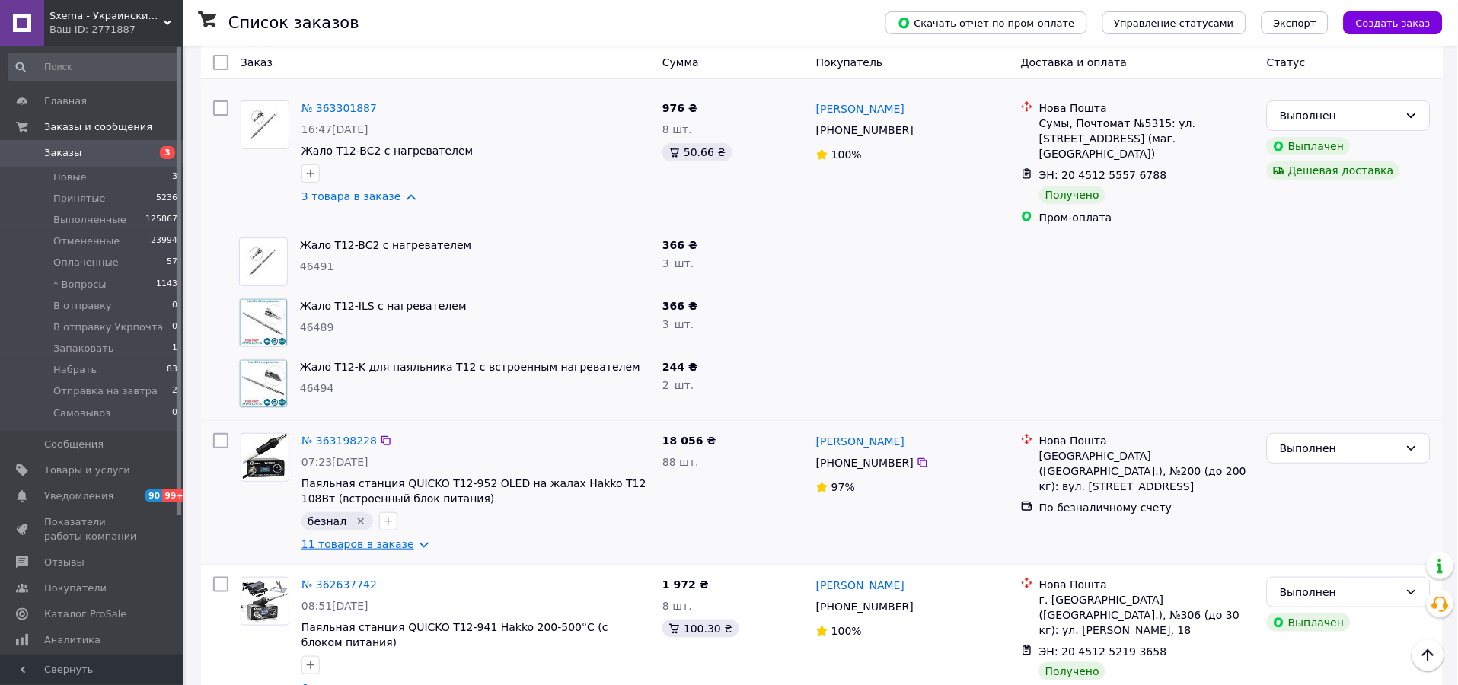
click at [368, 538] on link "11 товаров в заказе" at bounding box center [357, 544] width 113 height 12
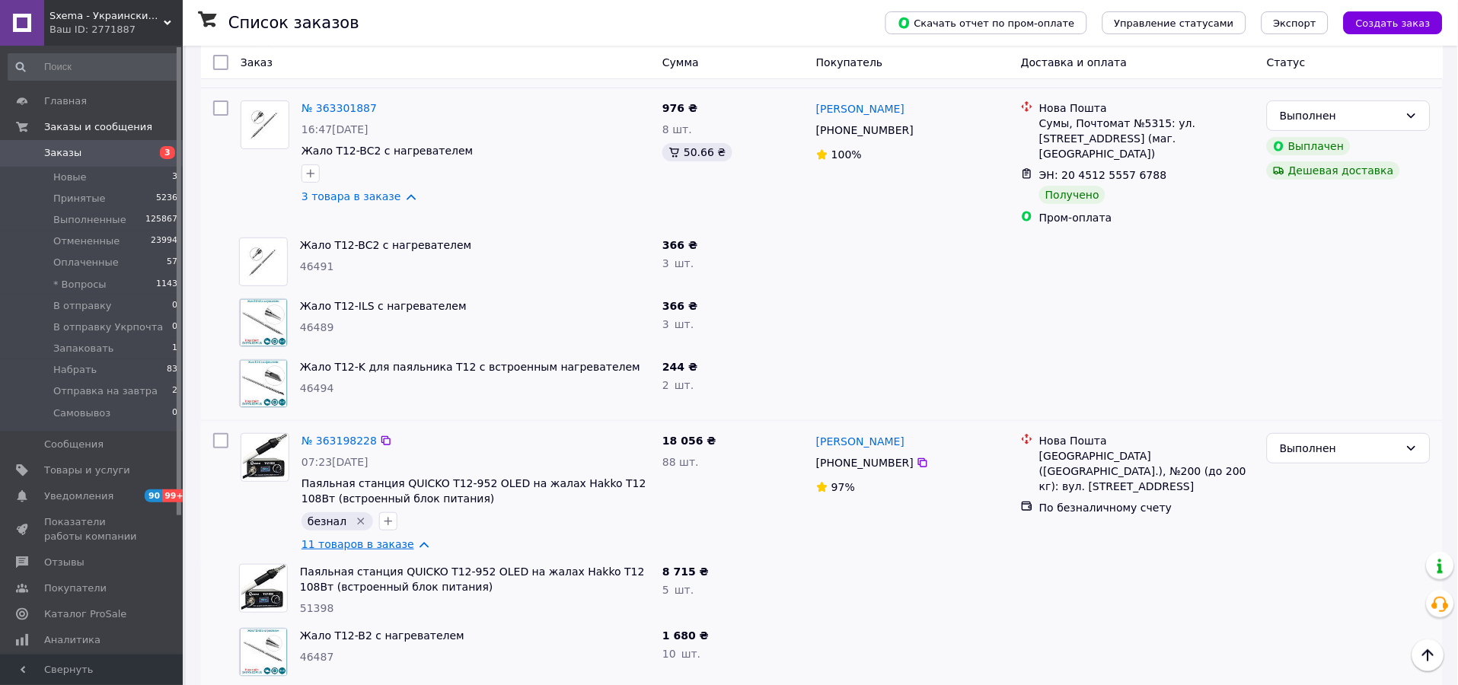
click at [368, 538] on link "11 товаров в заказе" at bounding box center [357, 544] width 113 height 12
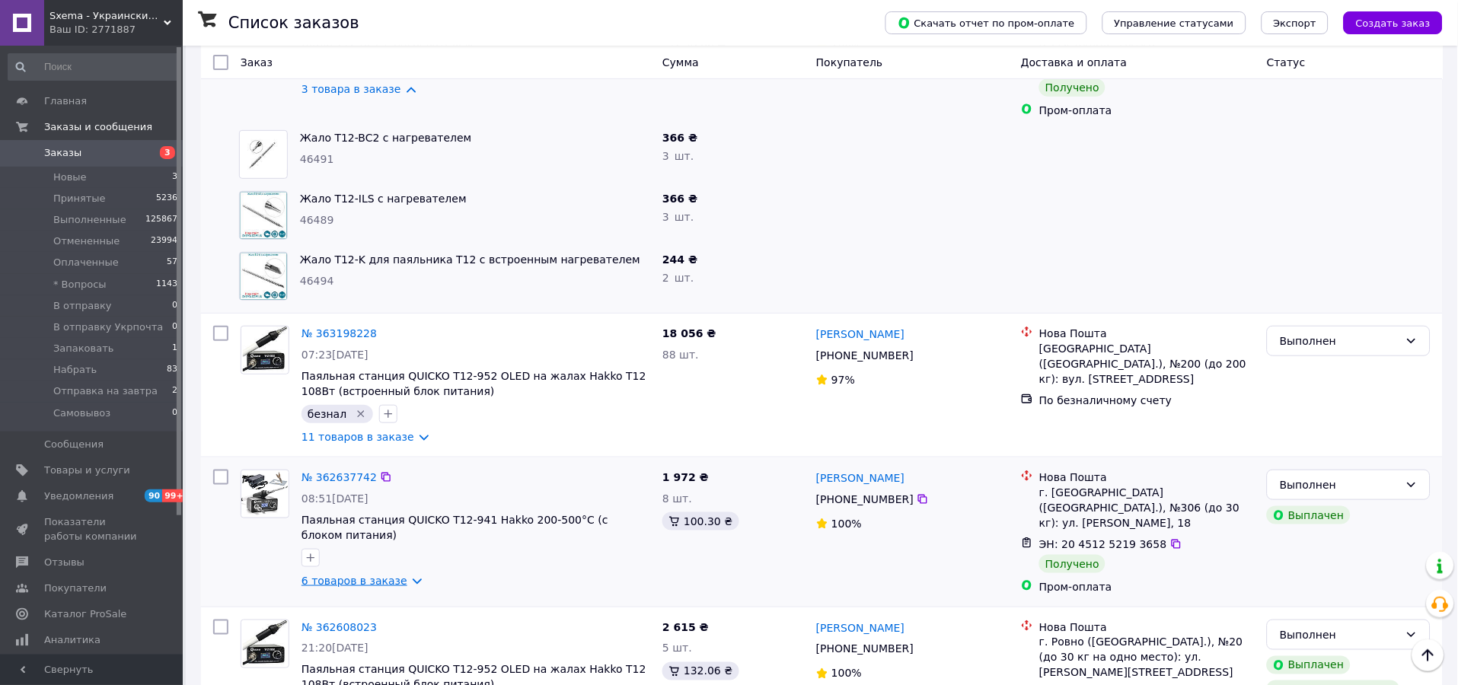
scroll to position [3101, 0]
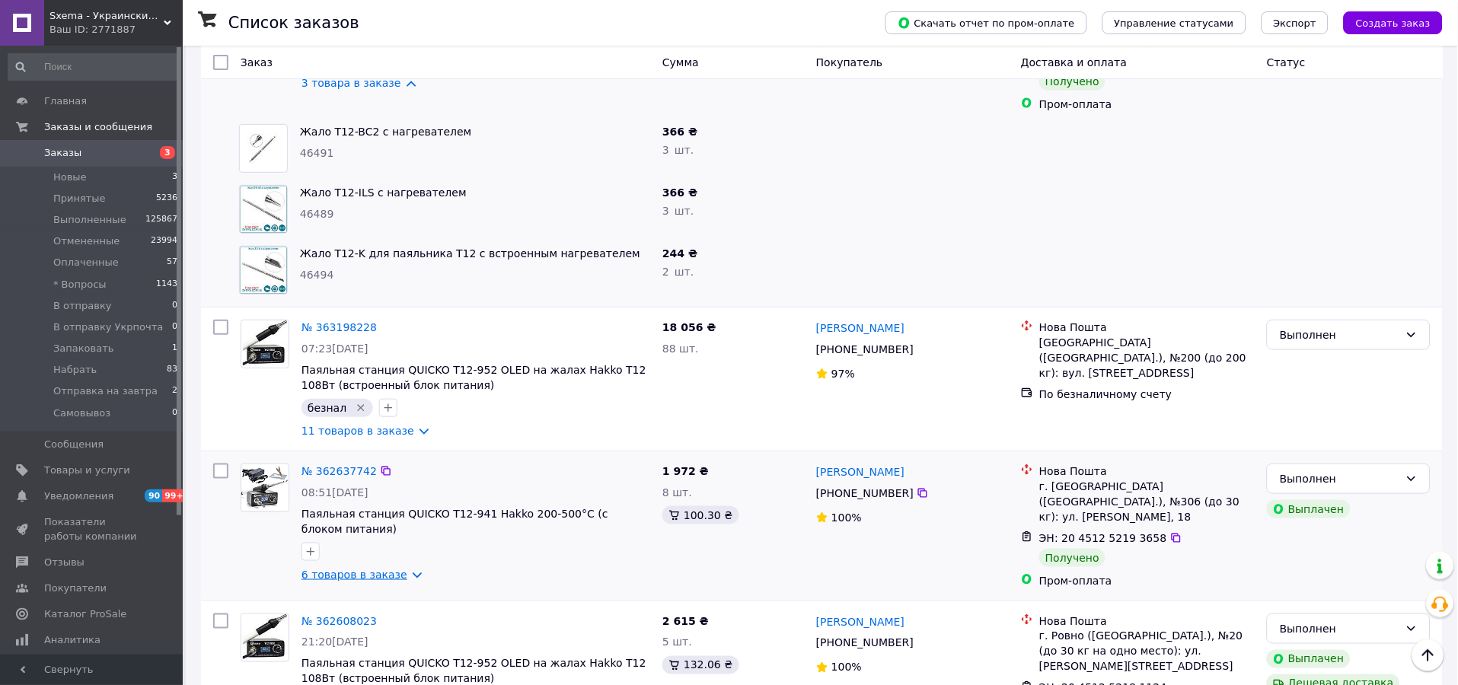
click at [363, 569] on link "6 товаров в заказе" at bounding box center [354, 575] width 106 height 12
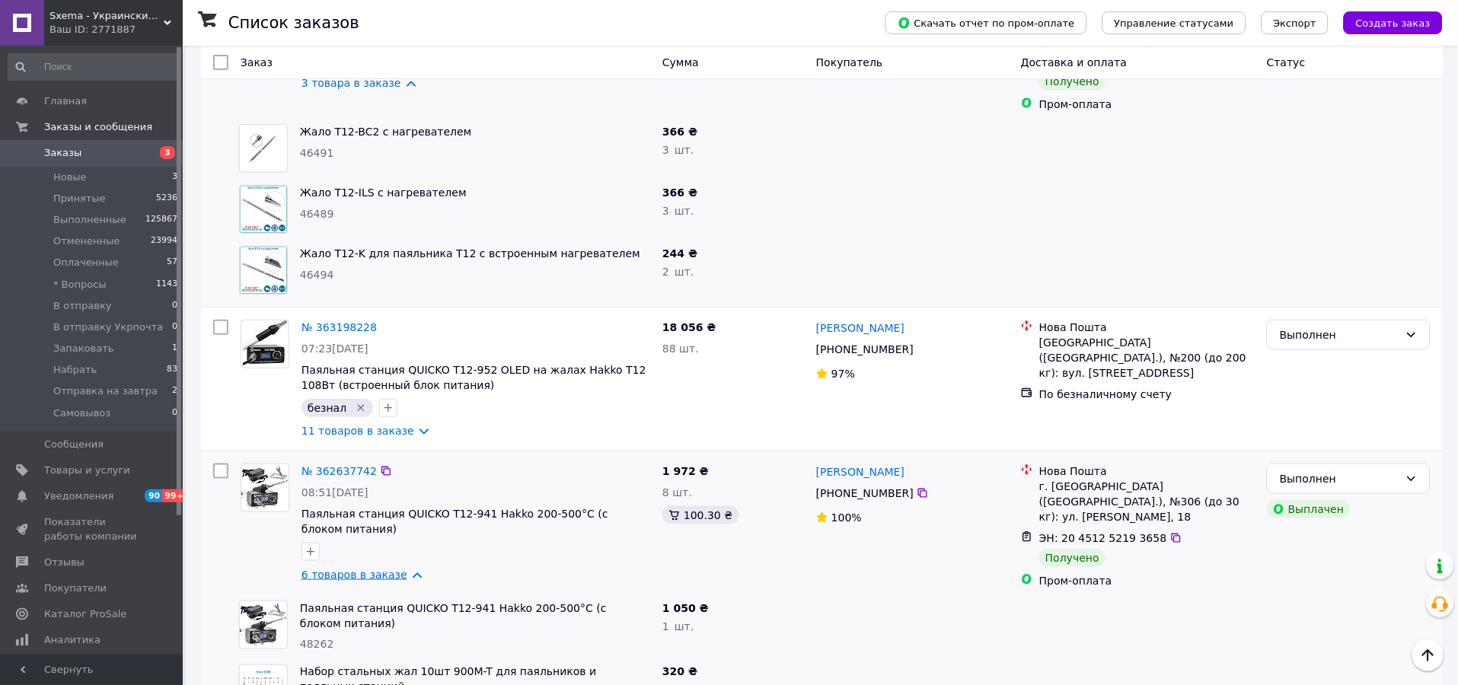
click at [369, 569] on link "6 товаров в заказе" at bounding box center [354, 575] width 106 height 12
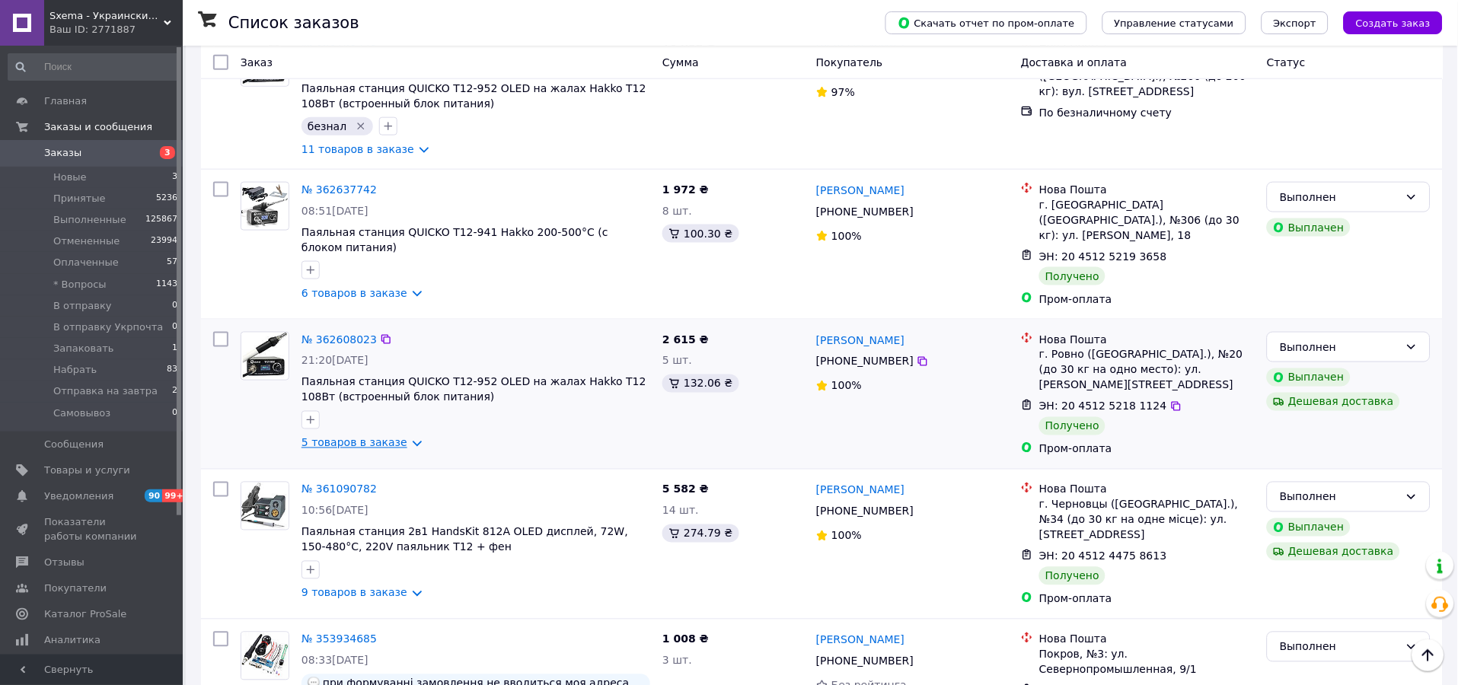
scroll to position [3439, 0]
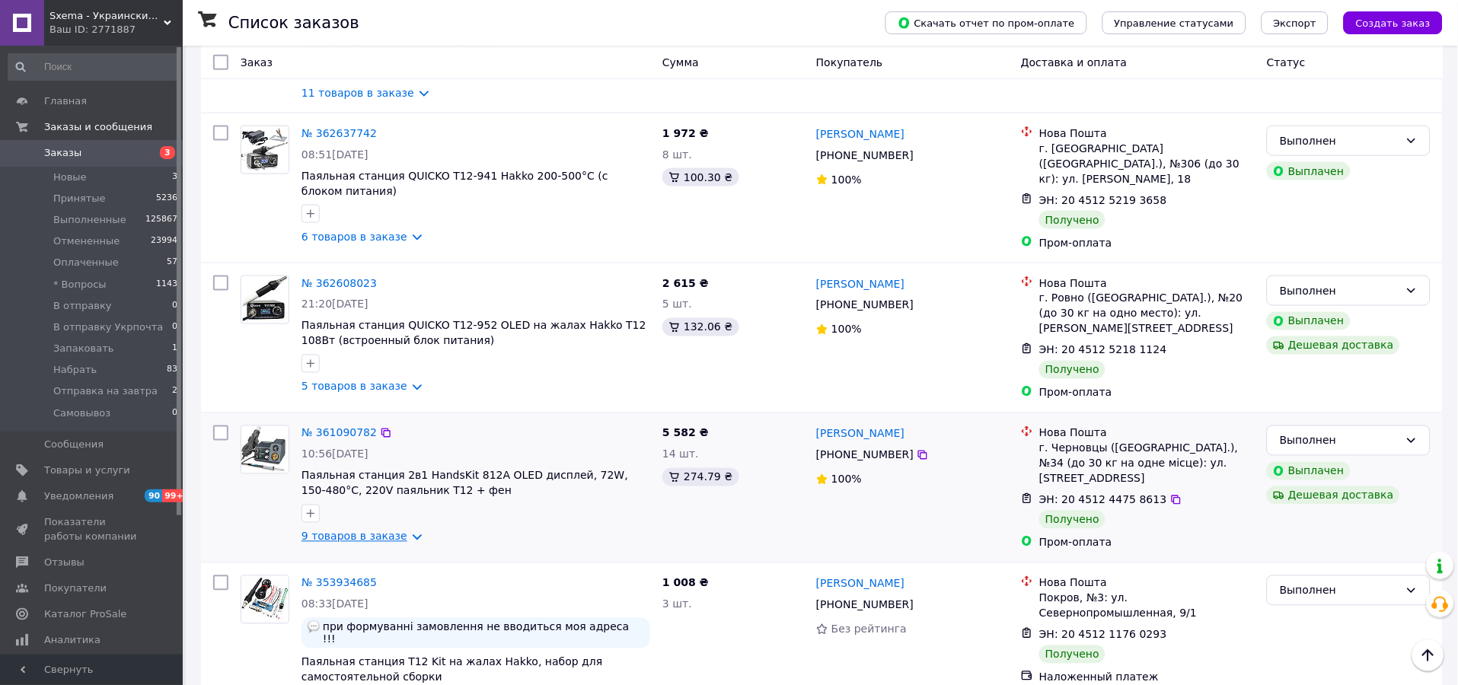
click at [374, 530] on link "9 товаров в заказе" at bounding box center [354, 536] width 106 height 12
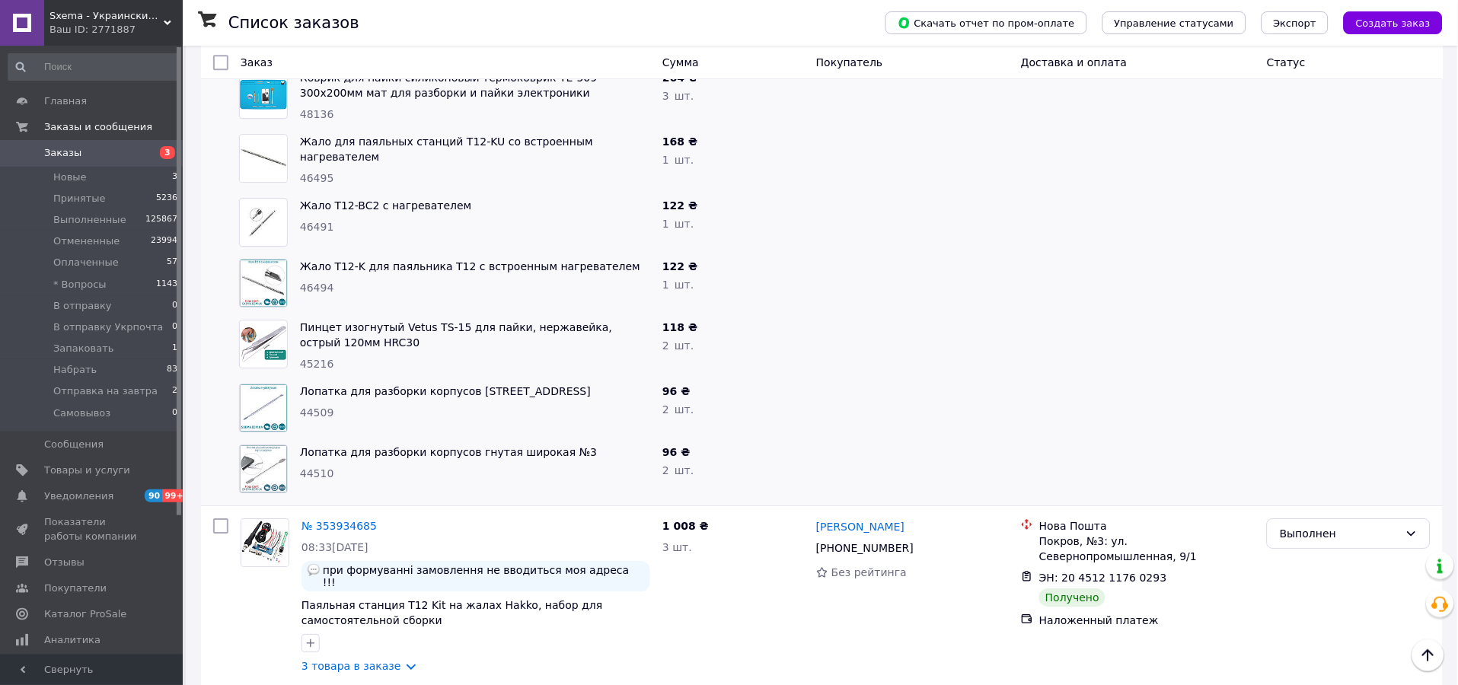
scroll to position [0, 0]
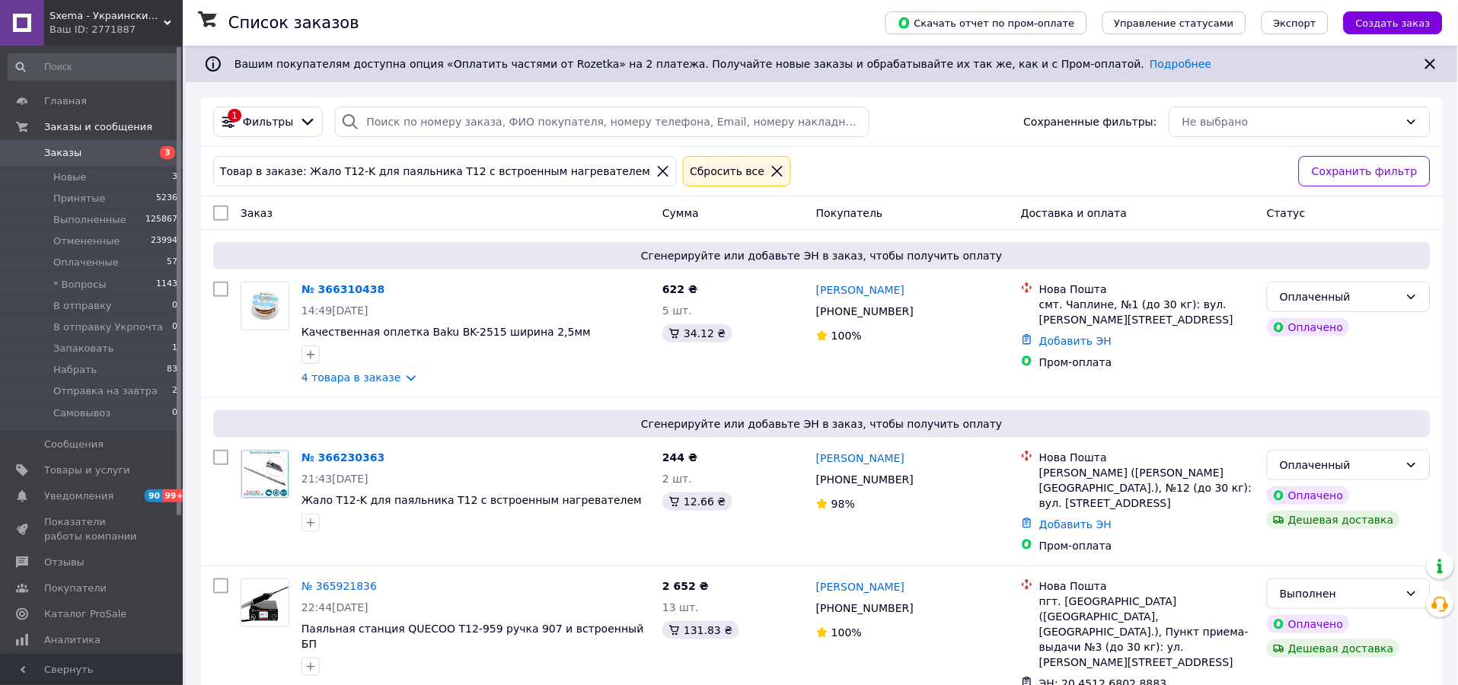
click at [772, 170] on icon at bounding box center [777, 171] width 11 height 11
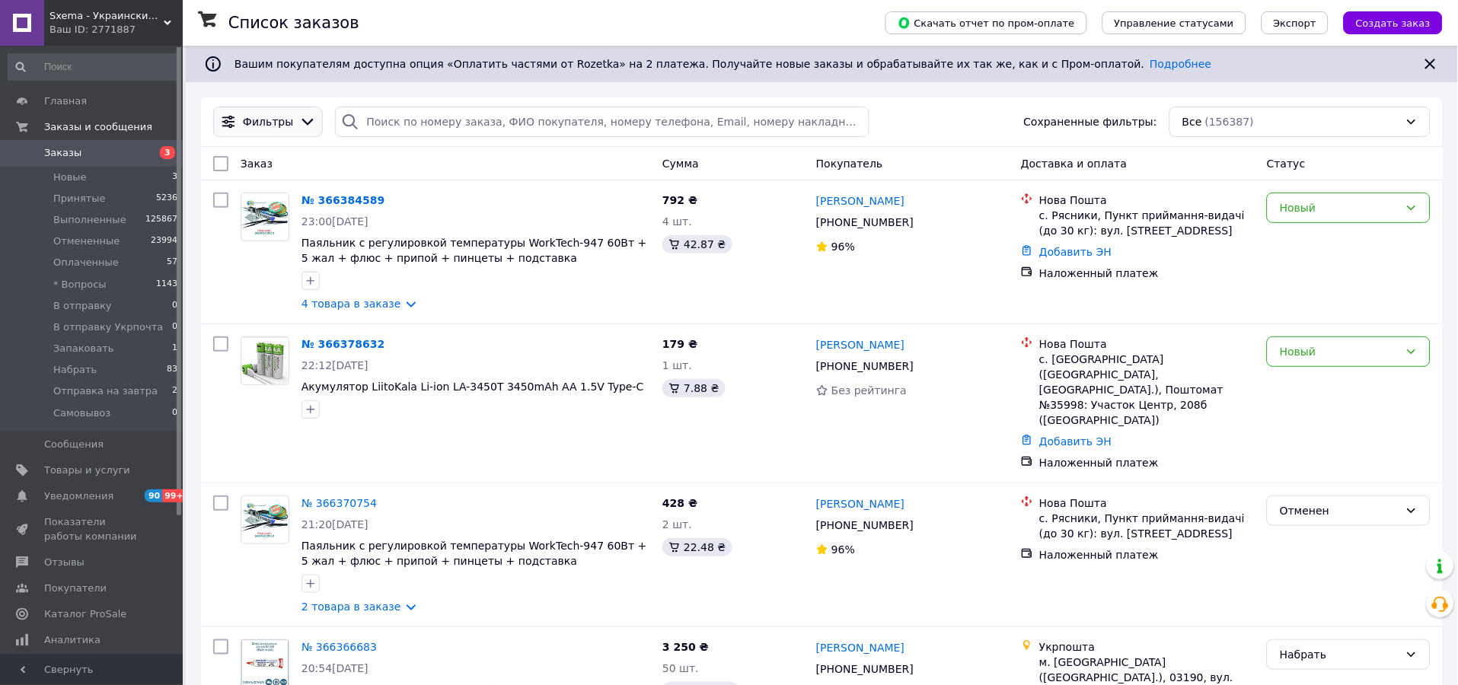
click at [296, 128] on div at bounding box center [307, 121] width 23 height 17
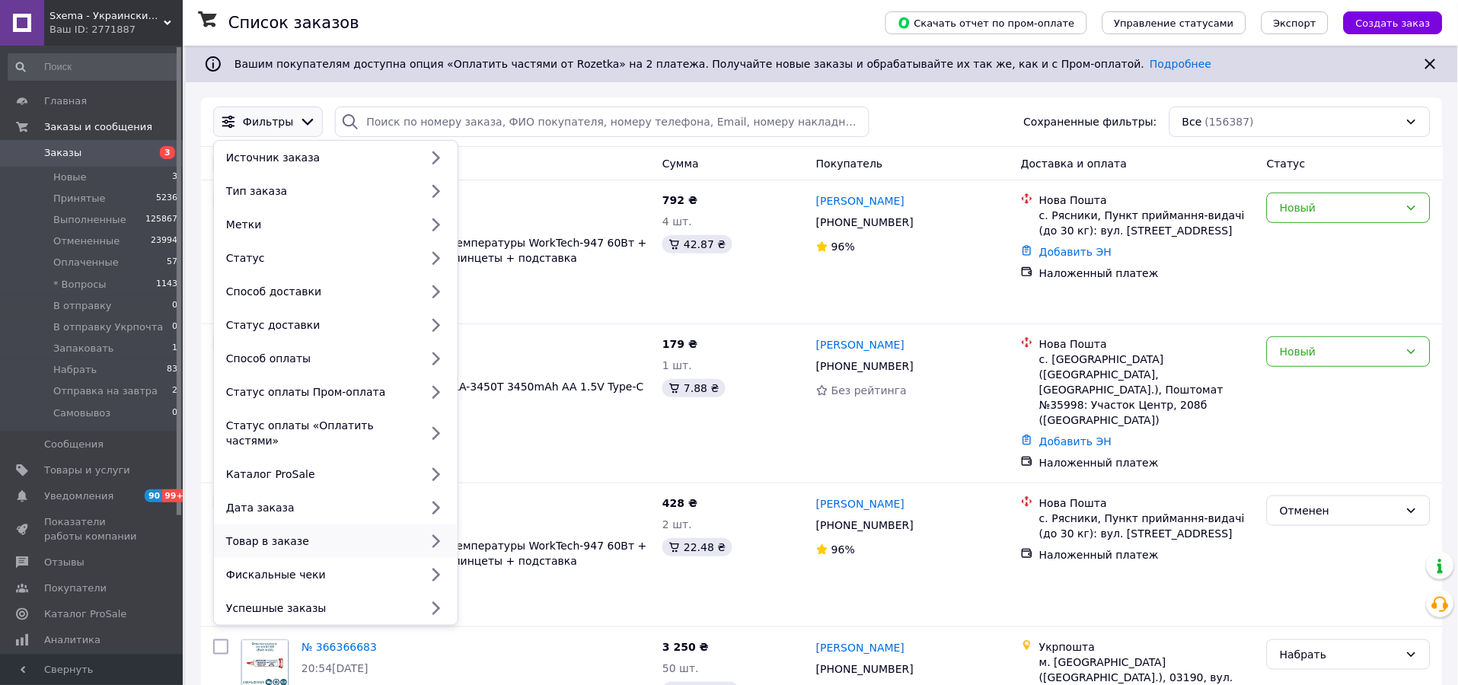
click at [305, 534] on div "Товар в заказе" at bounding box center [319, 541] width 199 height 15
click at [405, 534] on div "Товар в заказе" at bounding box center [319, 541] width 199 height 15
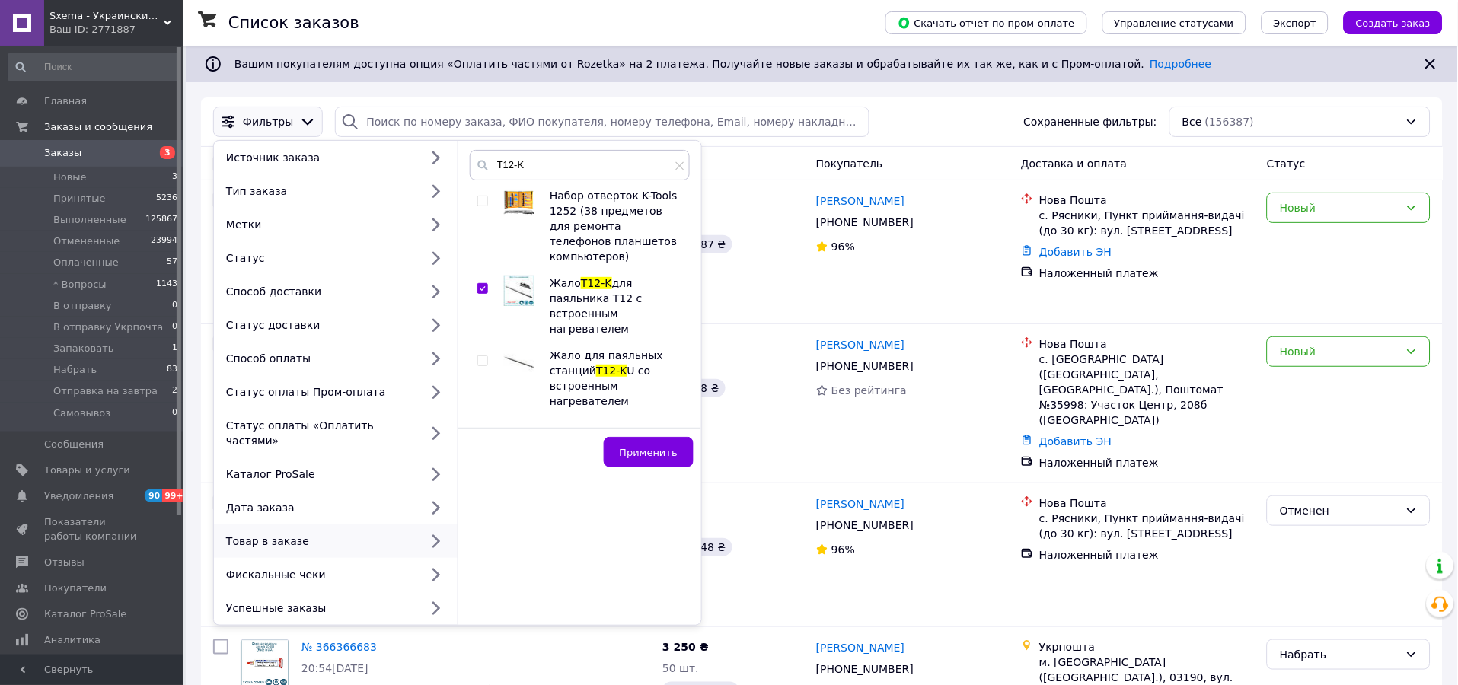
click at [483, 284] on input "checkbox" at bounding box center [482, 289] width 10 height 10
checkbox input "false"
click at [528, 161] on input "T12-K" at bounding box center [580, 165] width 220 height 30
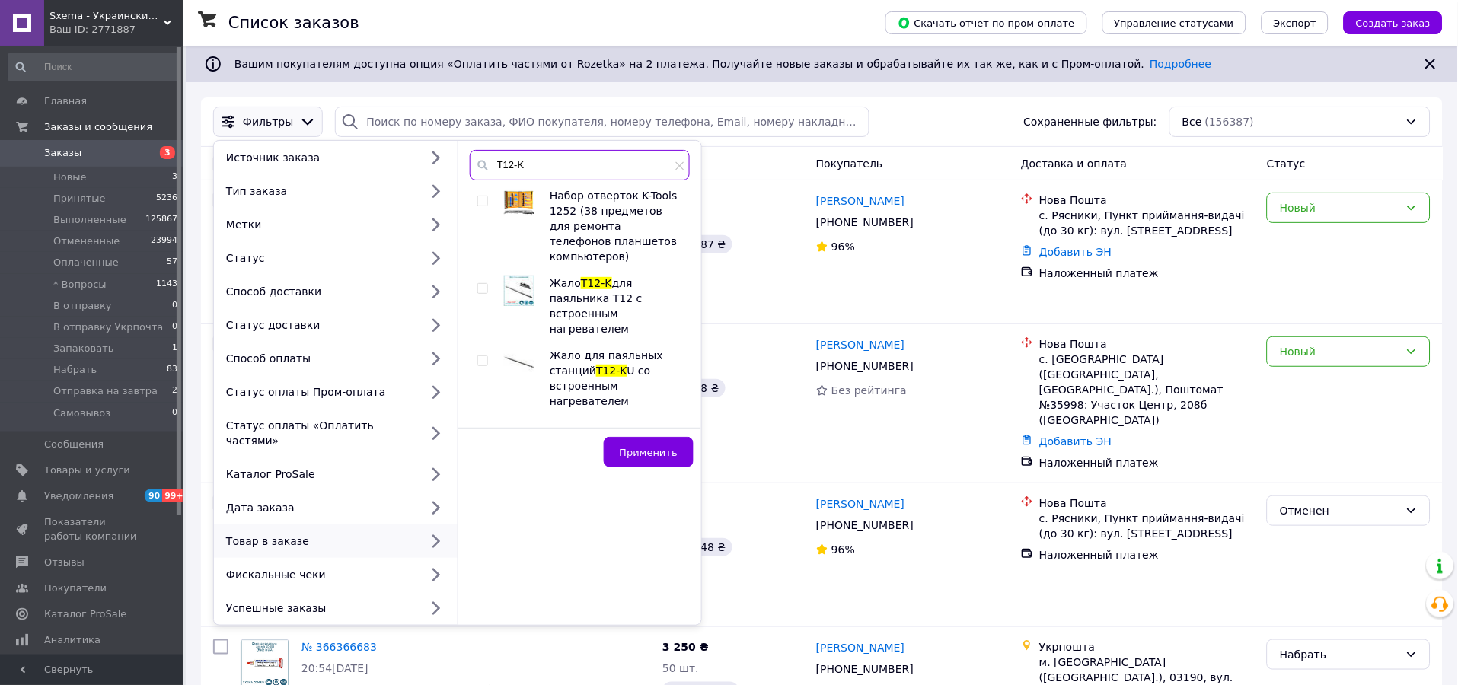
paste input "C4"
type input "T12-C4"
click at [556, 155] on input "T12-C4" at bounding box center [580, 165] width 220 height 30
click at [678, 166] on icon at bounding box center [679, 165] width 9 height 9
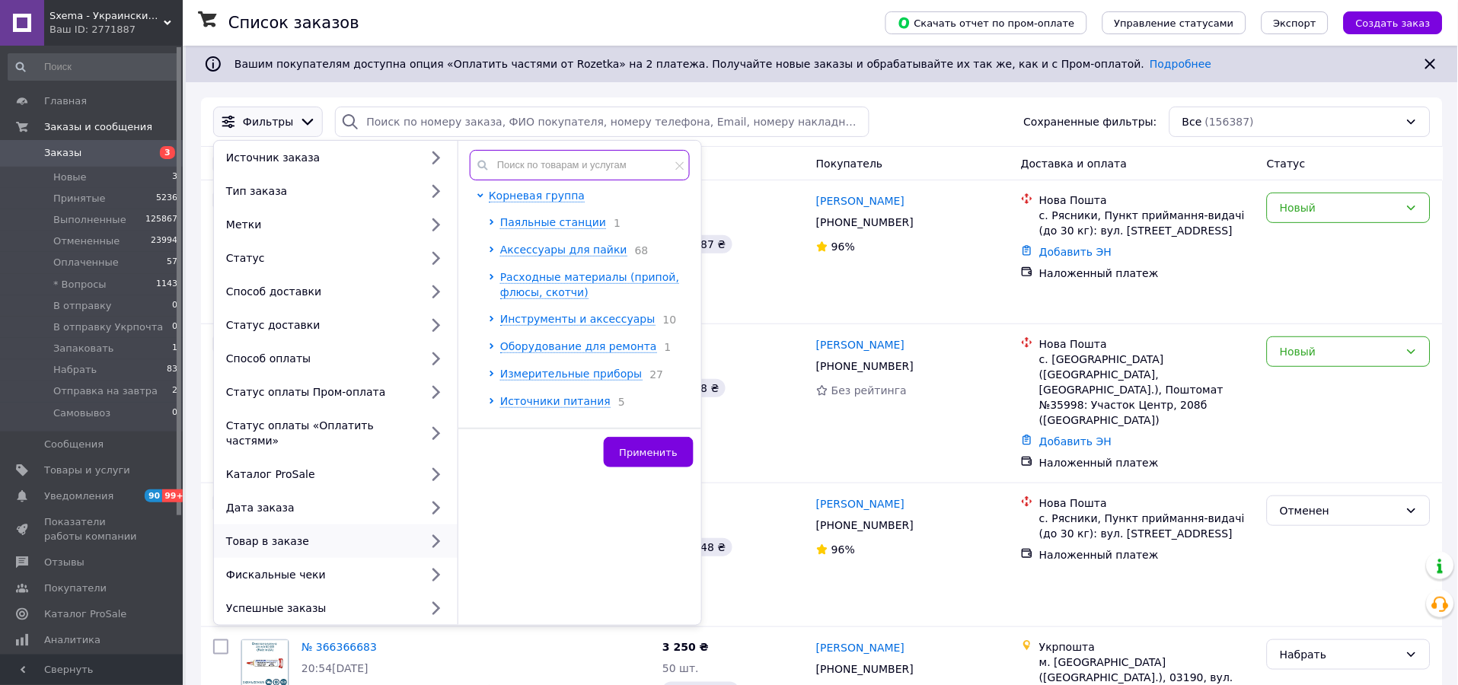
click at [526, 169] on input "text" at bounding box center [580, 165] width 220 height 30
paste input "T12-C4"
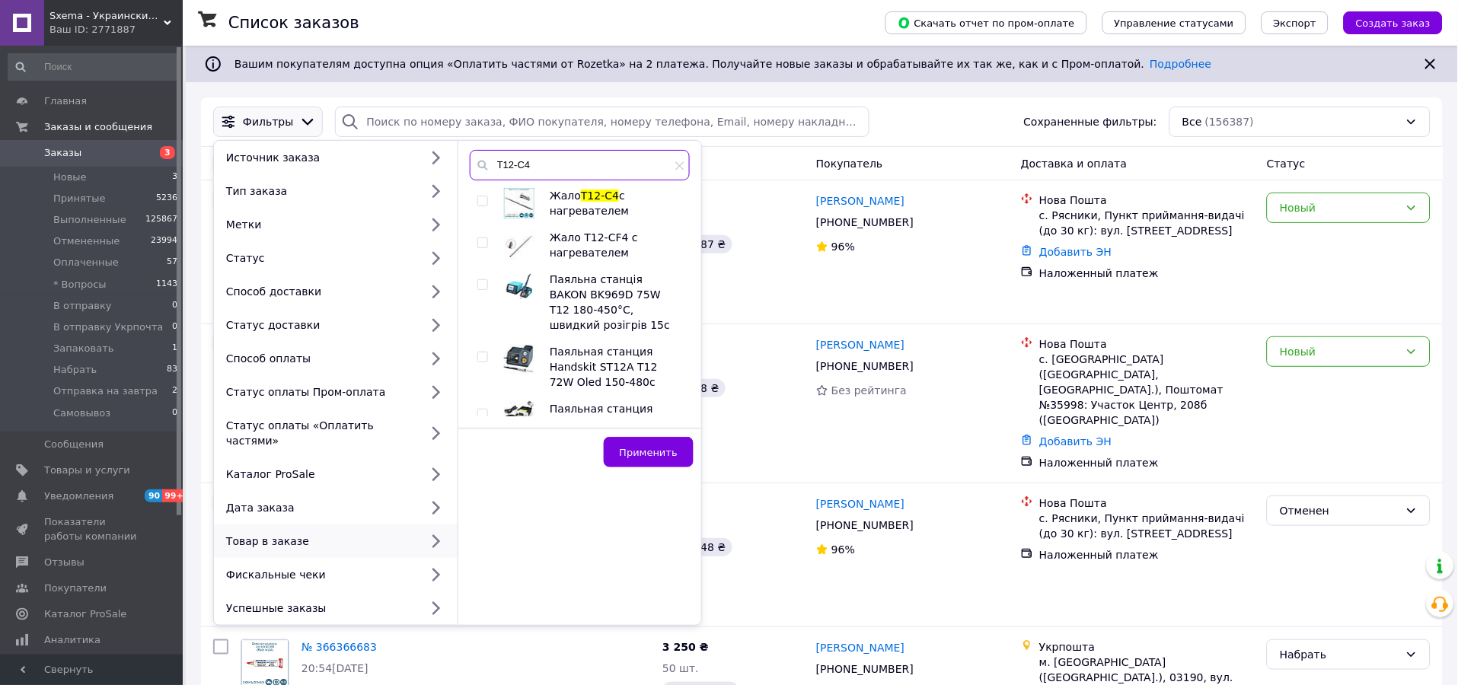
type input "T12-C4"
click at [483, 202] on input "checkbox" at bounding box center [482, 201] width 10 height 10
checkbox input "true"
click at [659, 449] on span "Применить" at bounding box center [649, 452] width 58 height 11
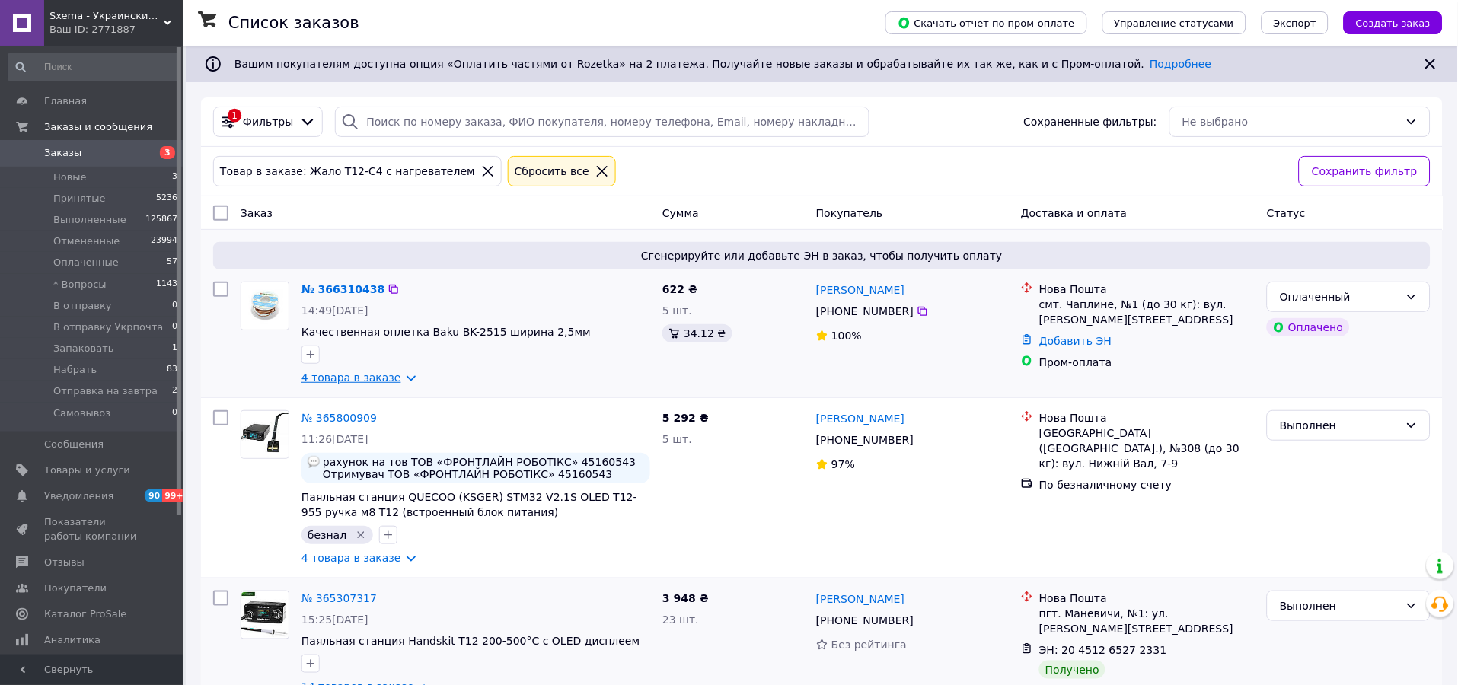
click at [365, 381] on link "4 товара в заказе" at bounding box center [351, 377] width 100 height 12
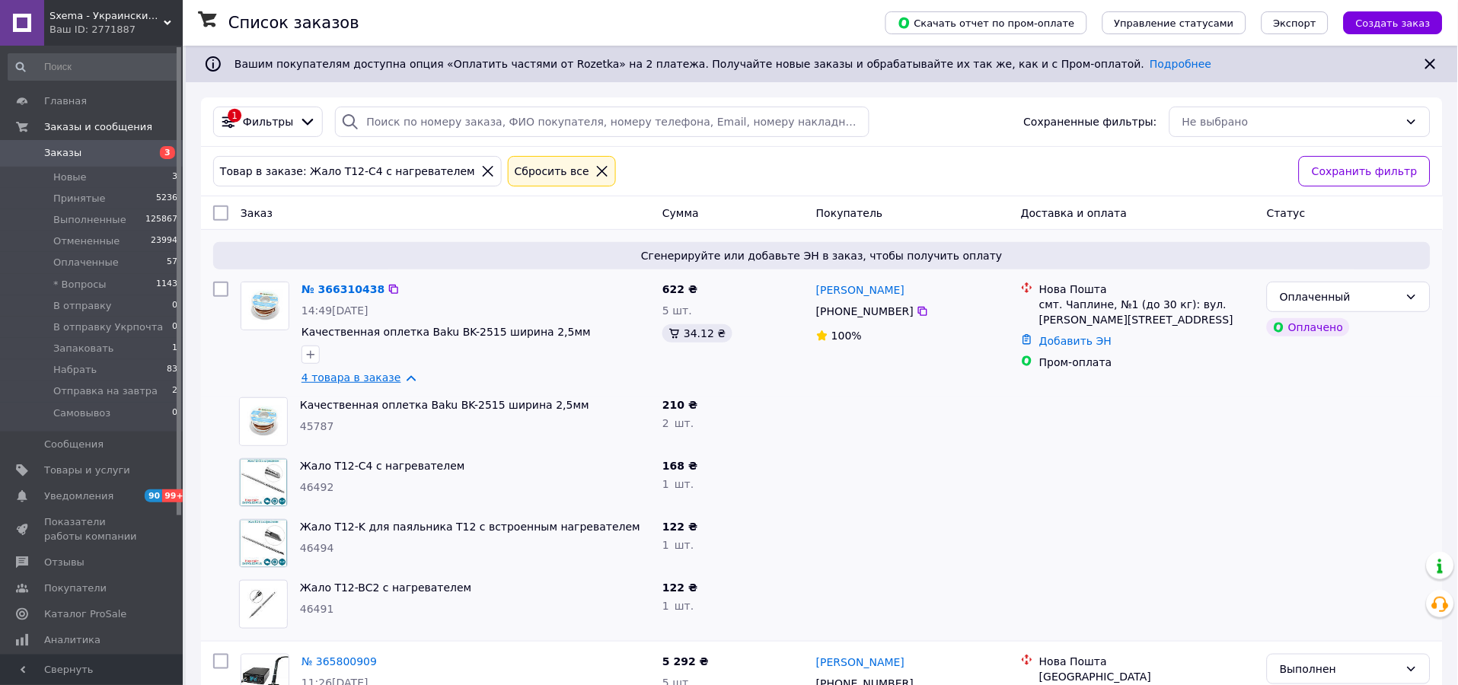
click at [366, 379] on link "4 товара в заказе" at bounding box center [351, 377] width 100 height 12
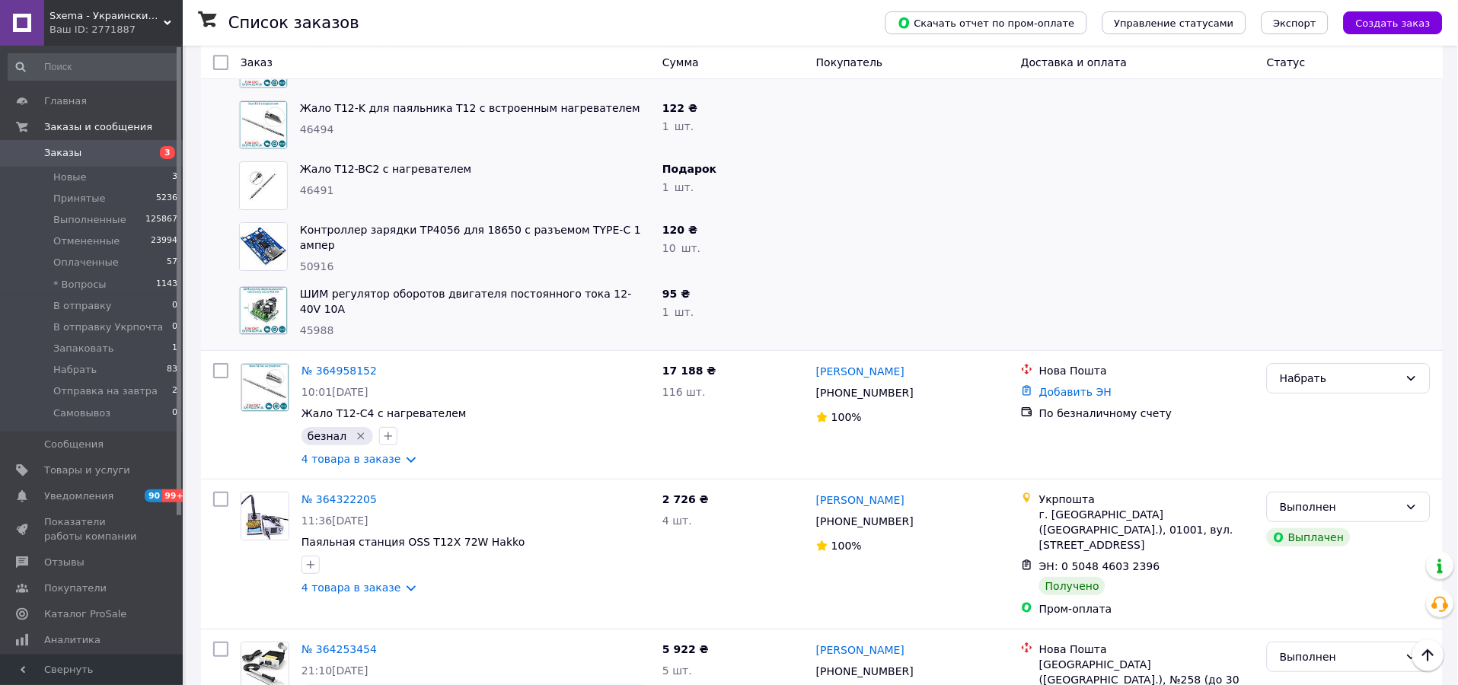
scroll to position [1409, 0]
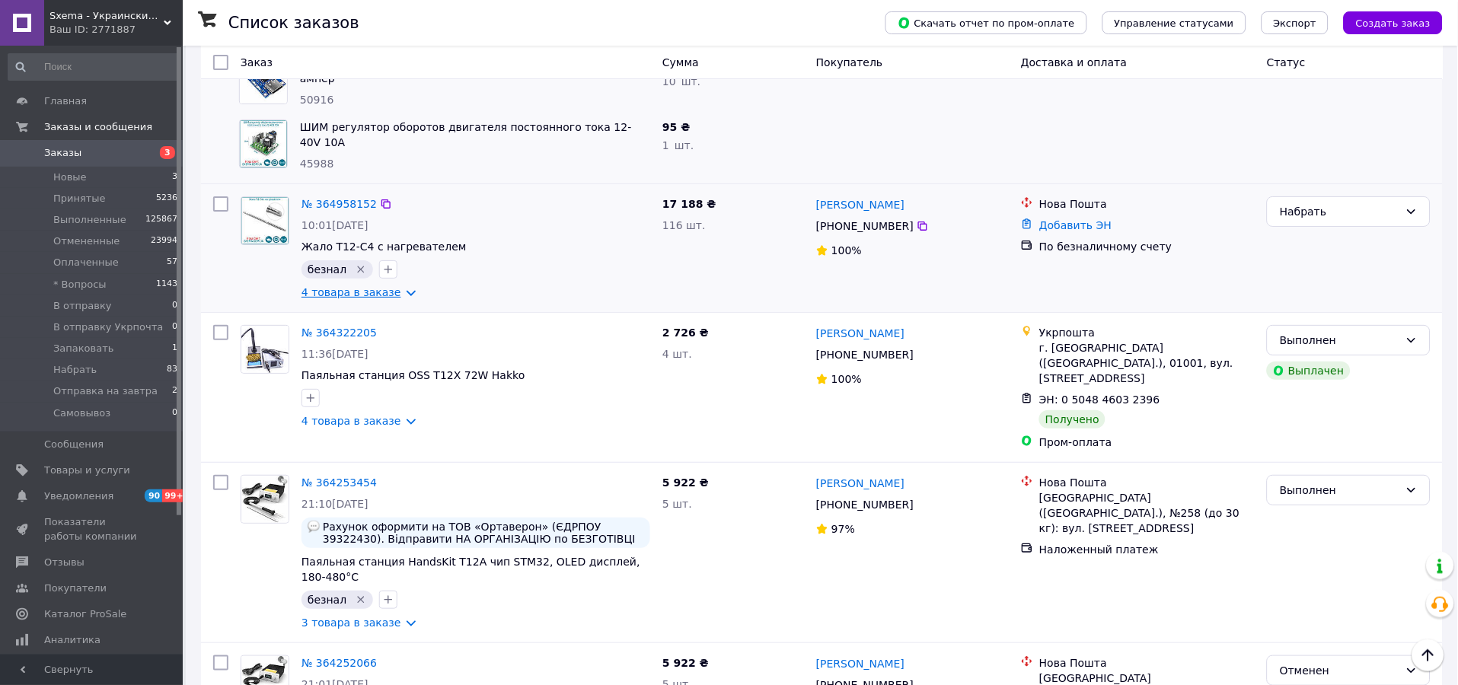
click at [361, 286] on link "4 товара в заказе" at bounding box center [351, 292] width 100 height 12
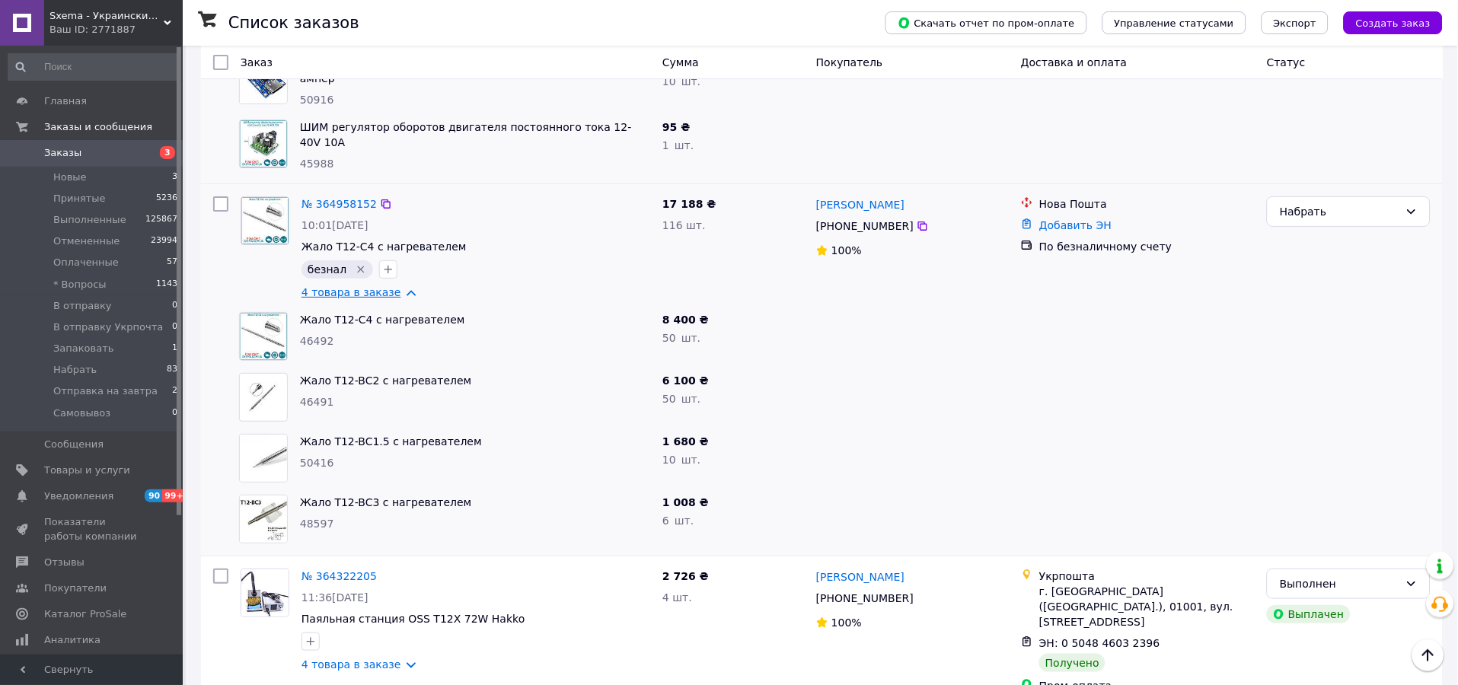
click at [361, 286] on link "4 товара в заказе" at bounding box center [351, 292] width 100 height 12
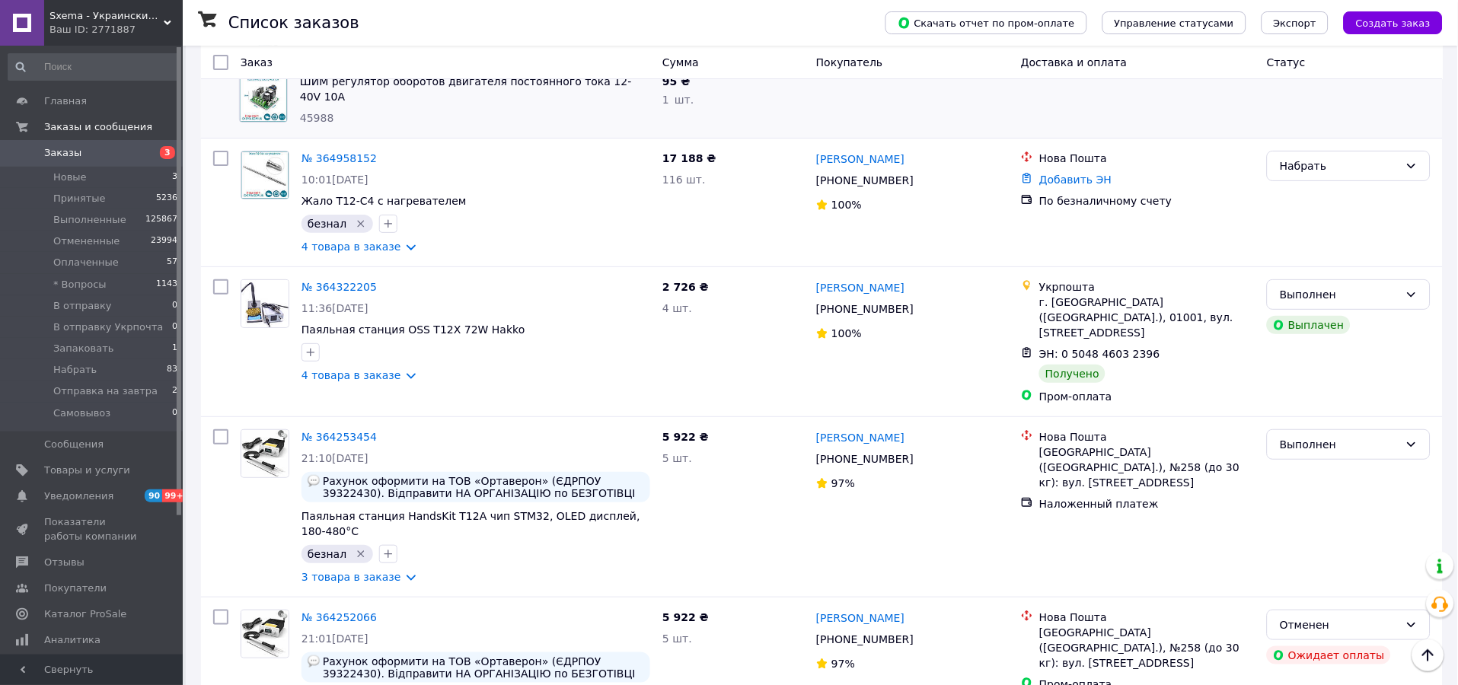
scroll to position [1353, 0]
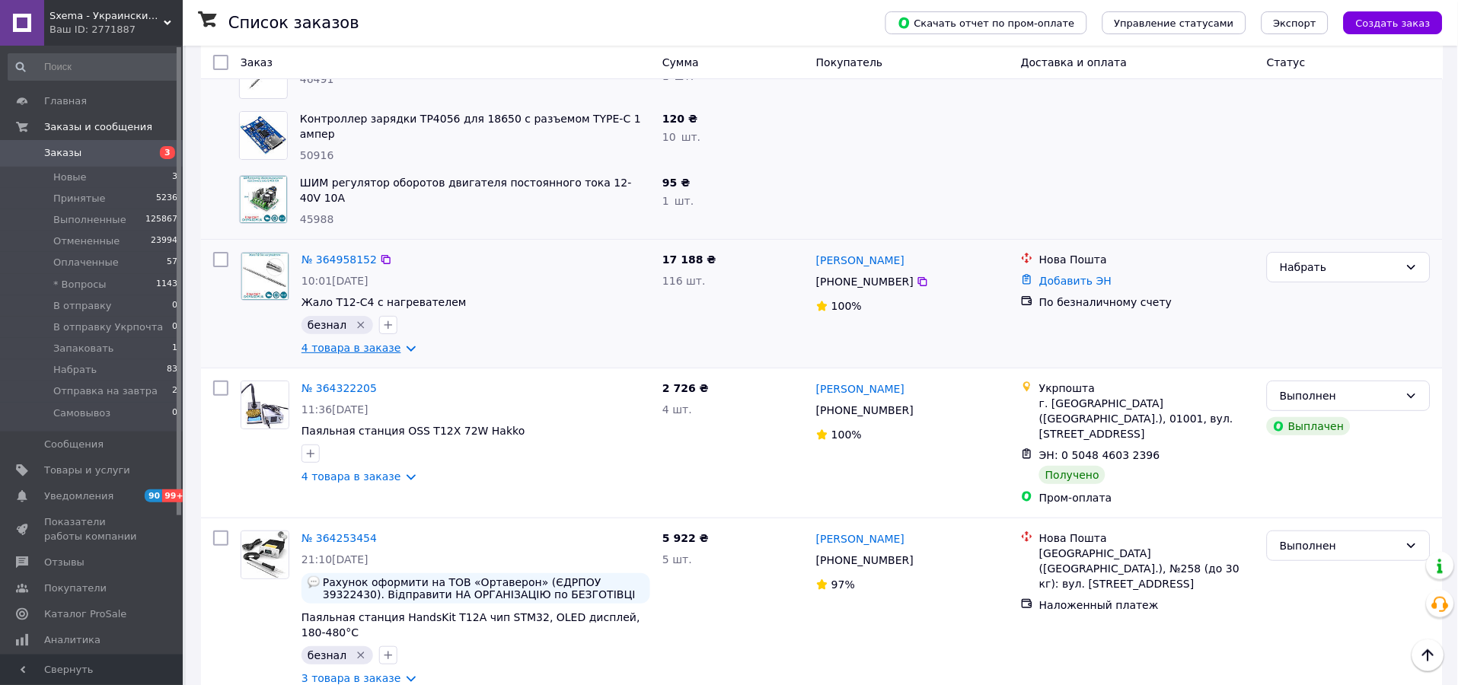
click at [368, 342] on link "4 товара в заказе" at bounding box center [351, 348] width 100 height 12
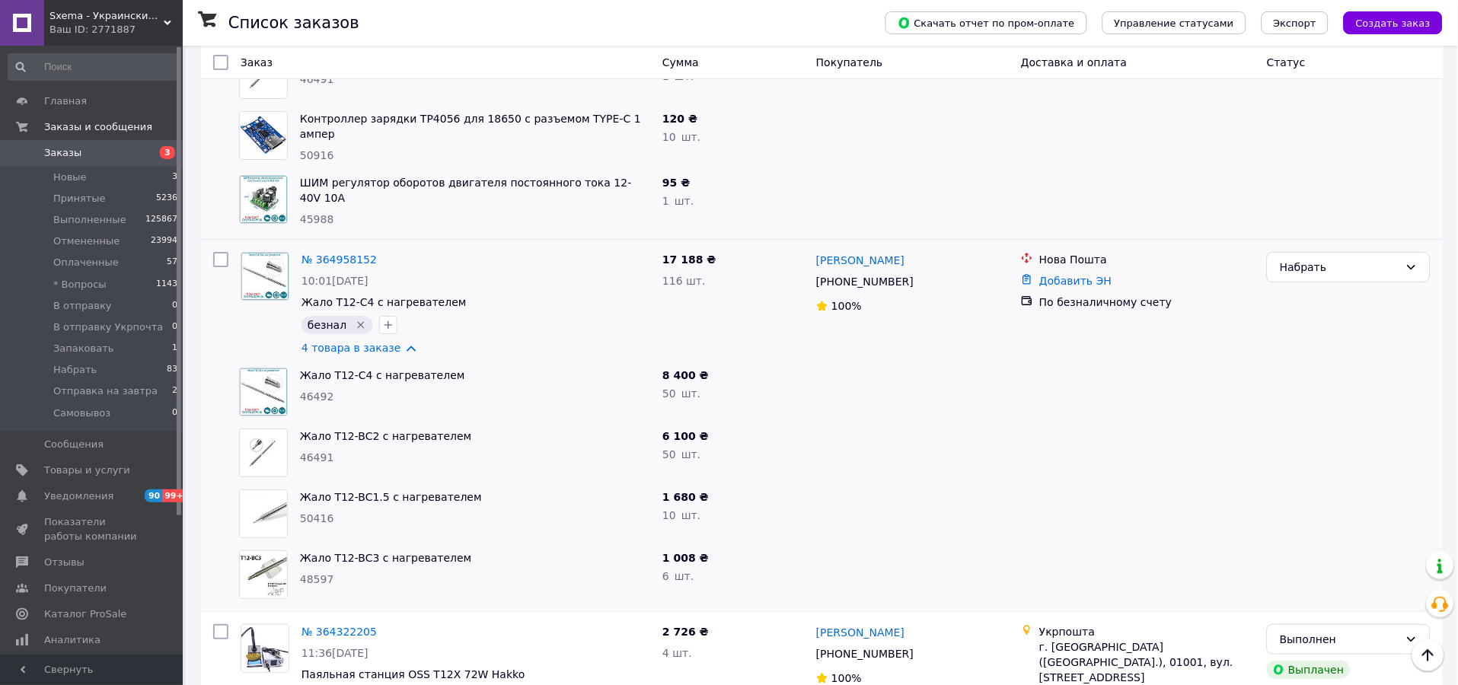
scroll to position [0, 0]
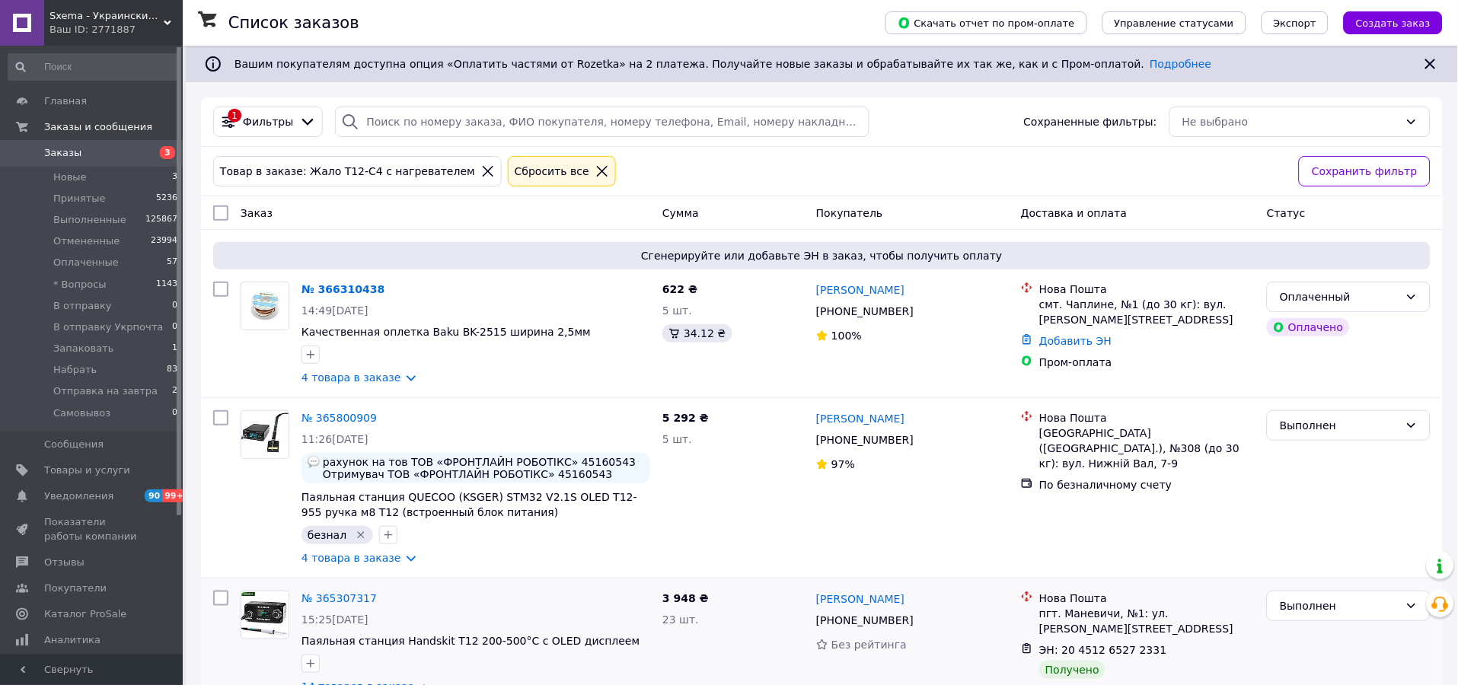
click at [595, 171] on icon at bounding box center [602, 171] width 14 height 14
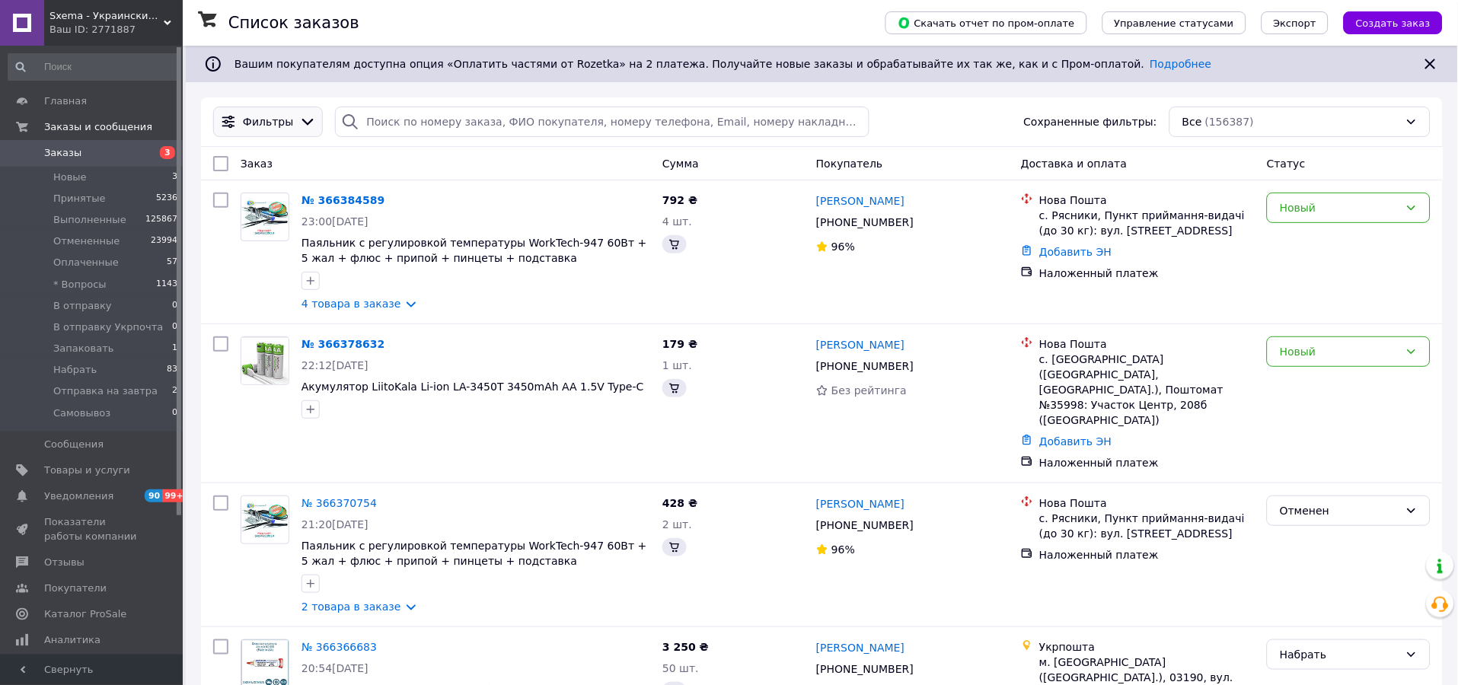
click at [286, 122] on div "Фильтры" at bounding box center [268, 121] width 56 height 15
click at [278, 126] on span "Фильтры" at bounding box center [268, 121] width 50 height 15
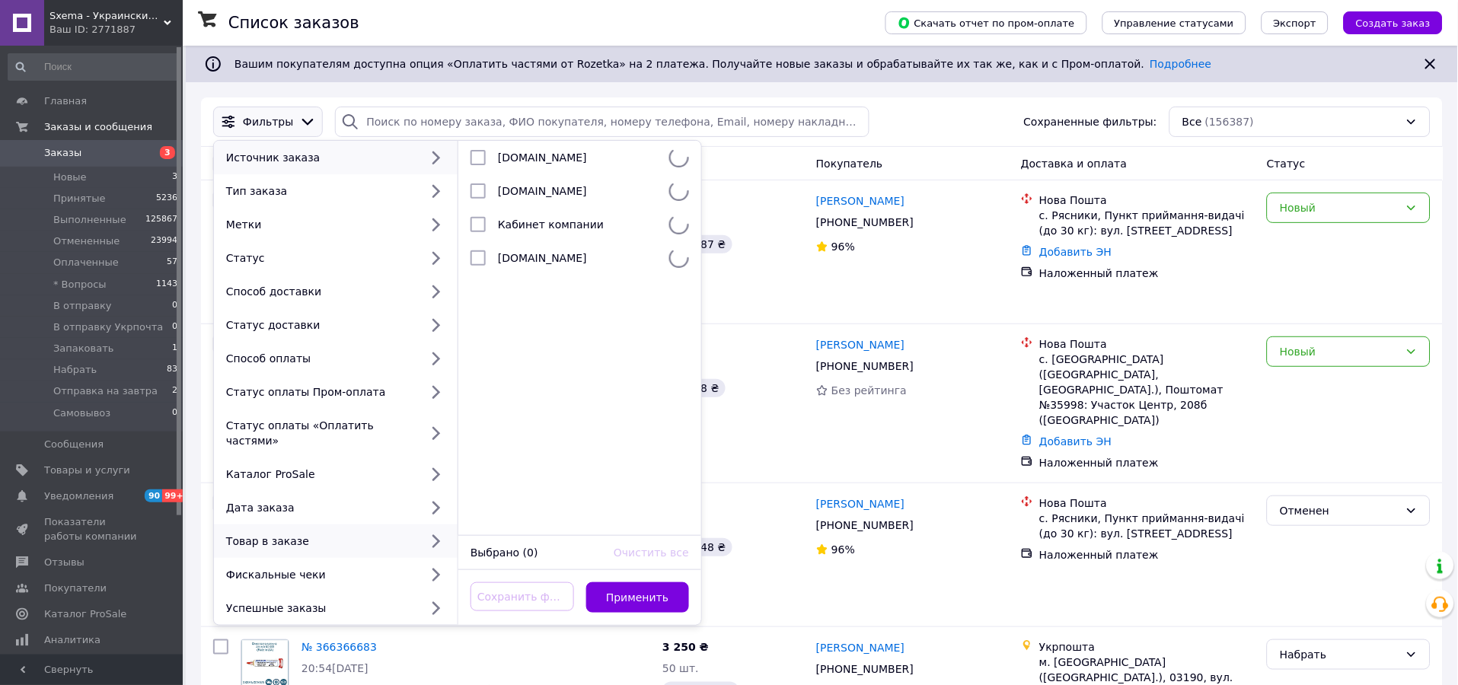
click at [315, 534] on div "Товар в заказе" at bounding box center [319, 541] width 199 height 15
click at [317, 534] on div "Товар в заказе" at bounding box center [319, 541] width 199 height 15
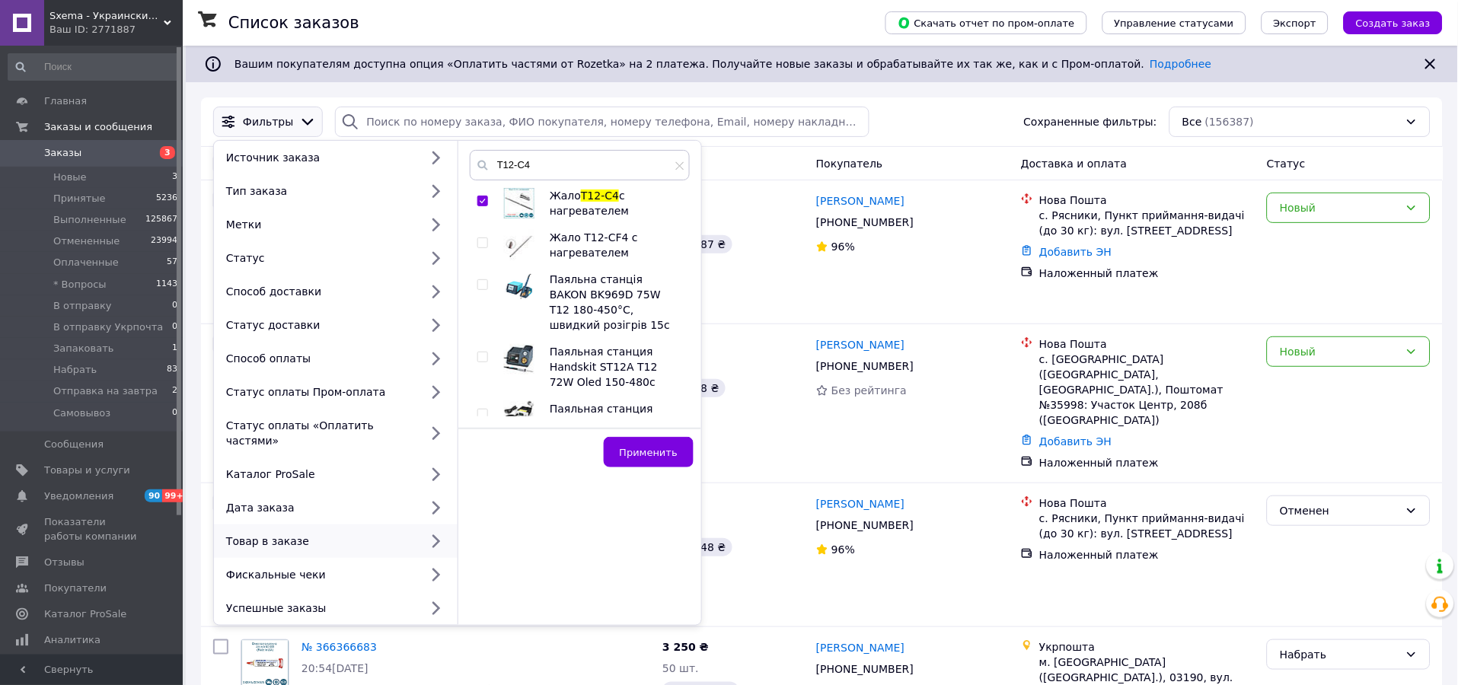
click at [478, 201] on input "checkbox" at bounding box center [482, 201] width 10 height 10
checkbox input "false"
click at [526, 161] on input "T12-C4" at bounding box center [580, 165] width 220 height 30
type input "T12-ku"
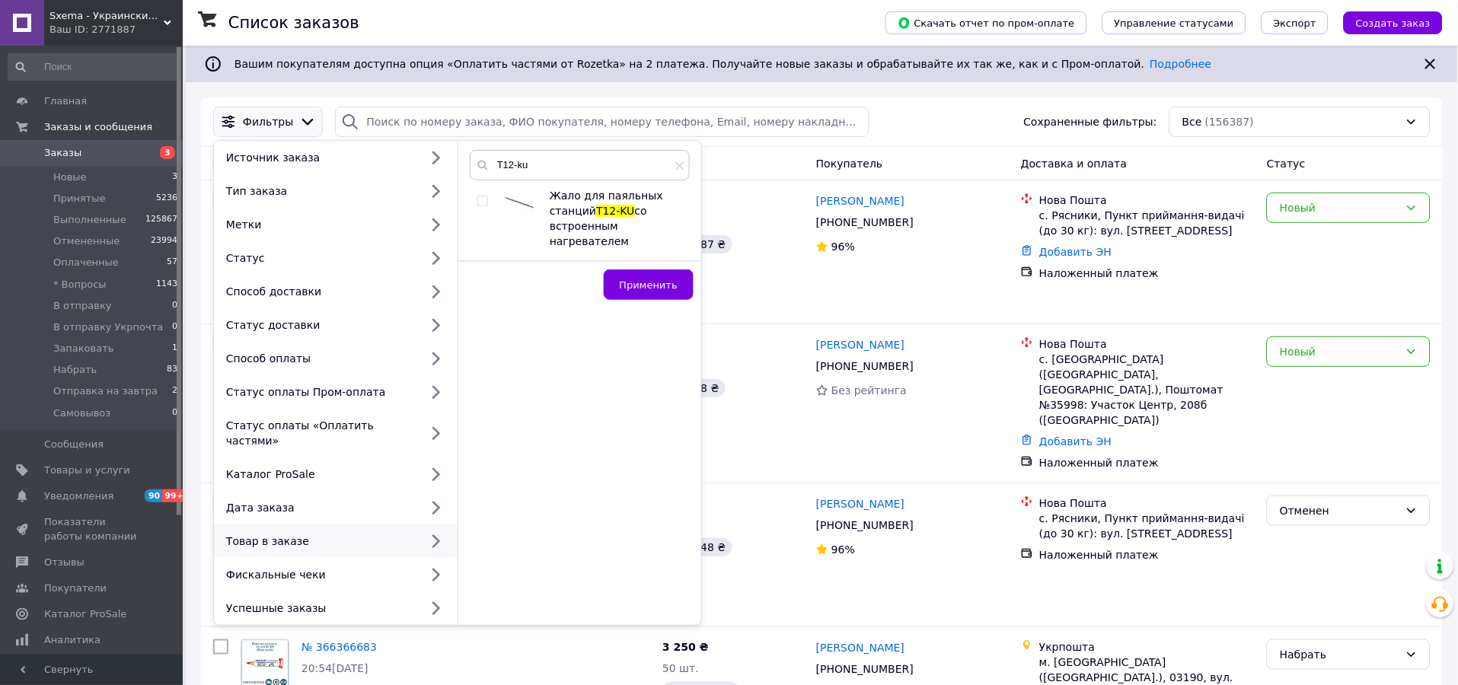
click at [485, 204] on input "checkbox" at bounding box center [482, 201] width 10 height 10
checkbox input "true"
click at [655, 279] on span "Применить" at bounding box center [649, 284] width 58 height 11
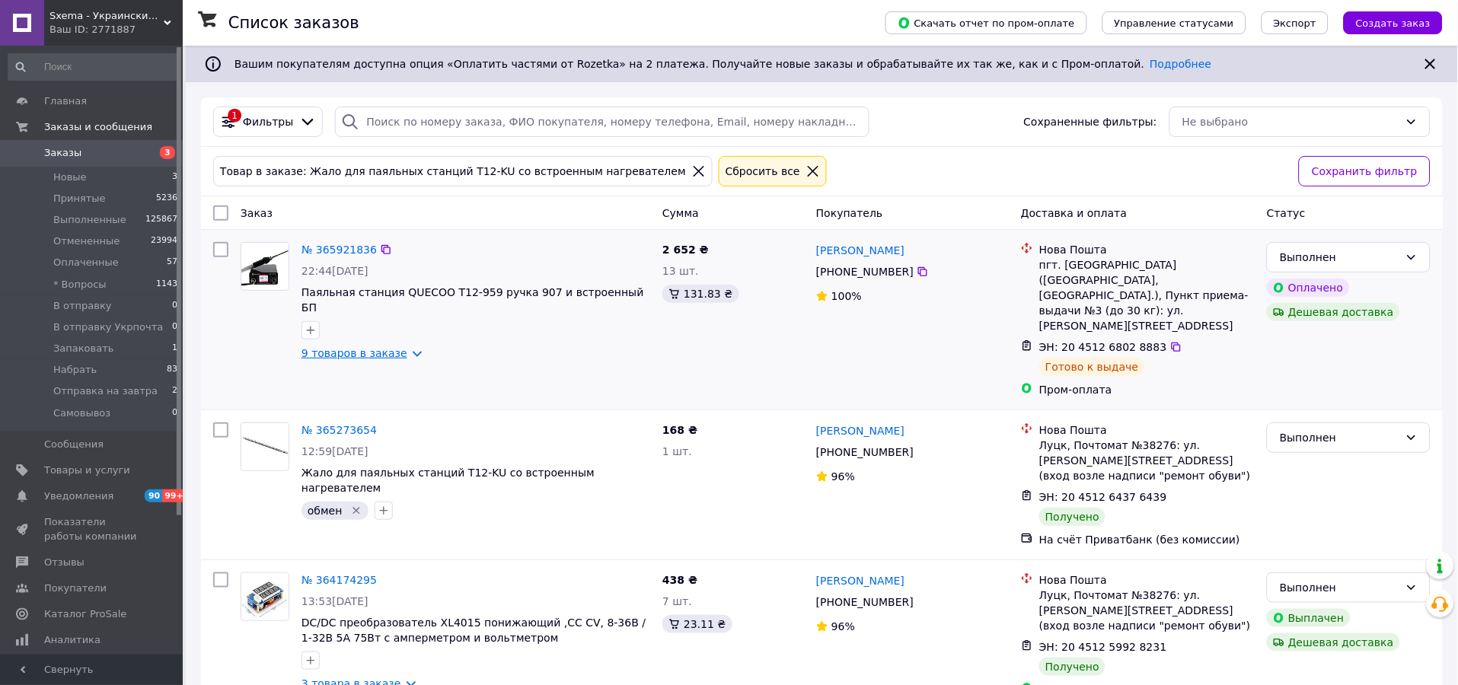
click at [370, 347] on link "9 товаров в заказе" at bounding box center [354, 353] width 106 height 12
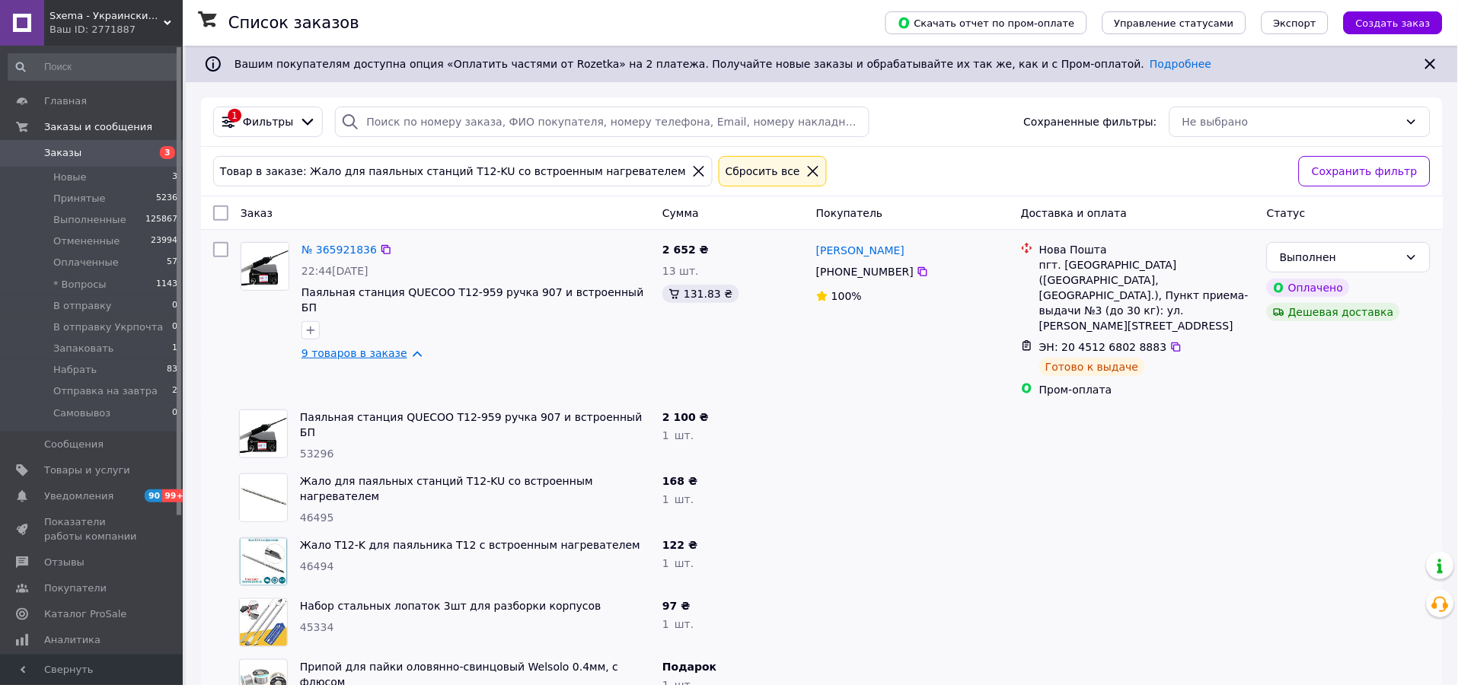
click at [370, 347] on link "9 товаров в заказе" at bounding box center [354, 353] width 106 height 12
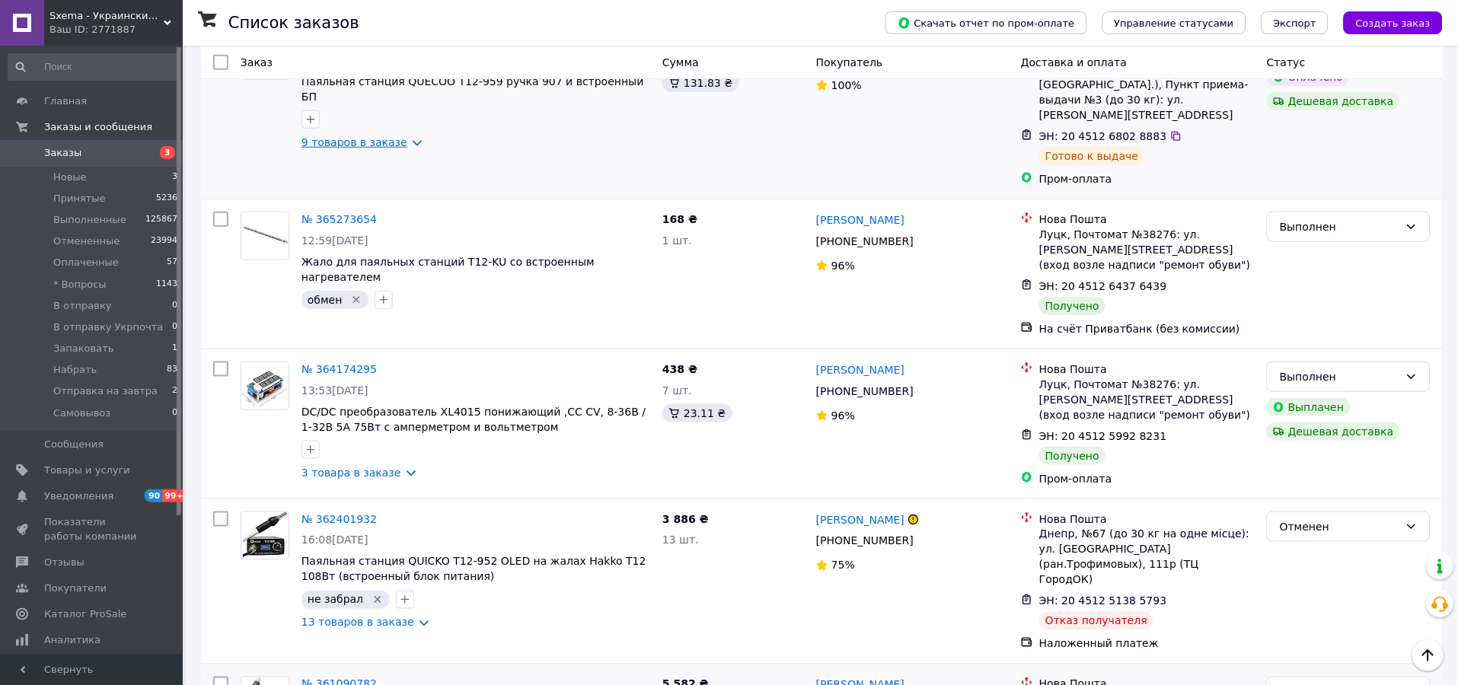
scroll to position [225, 0]
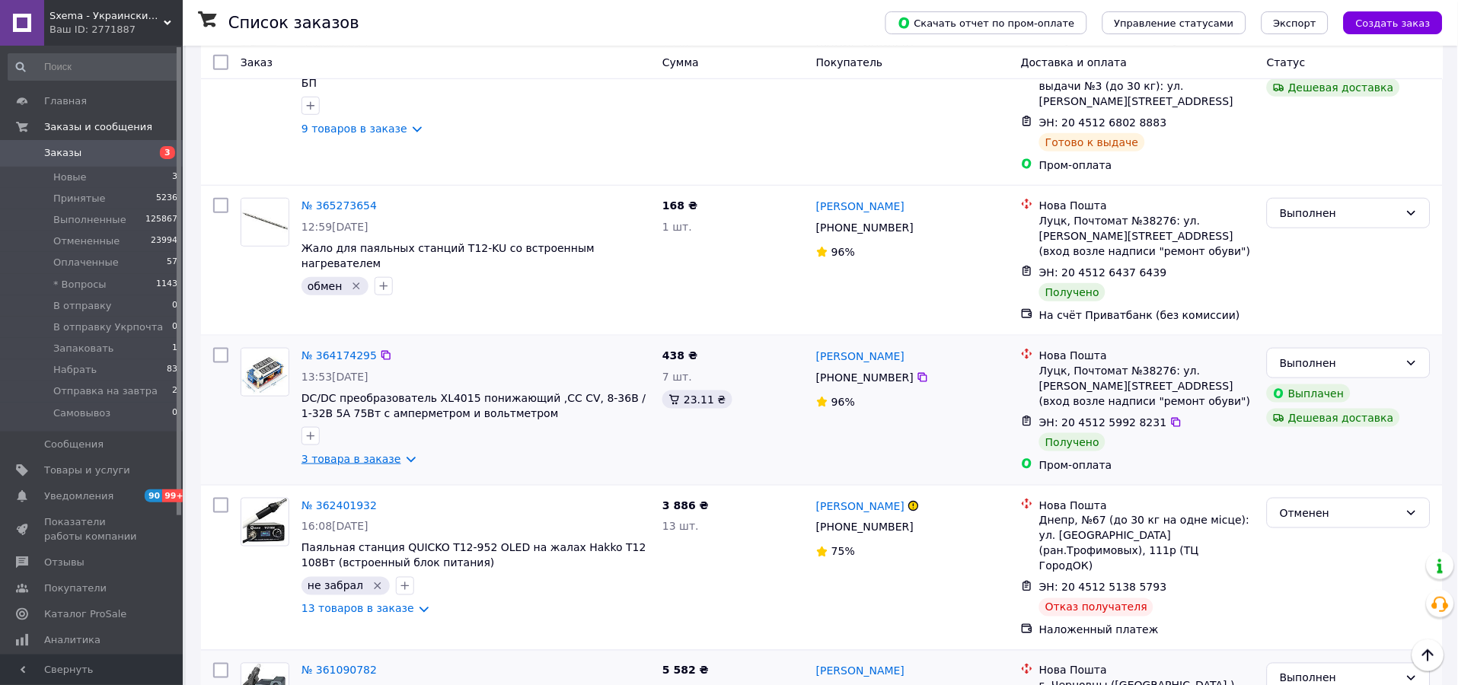
click at [355, 453] on link "3 товара в заказе" at bounding box center [351, 459] width 100 height 12
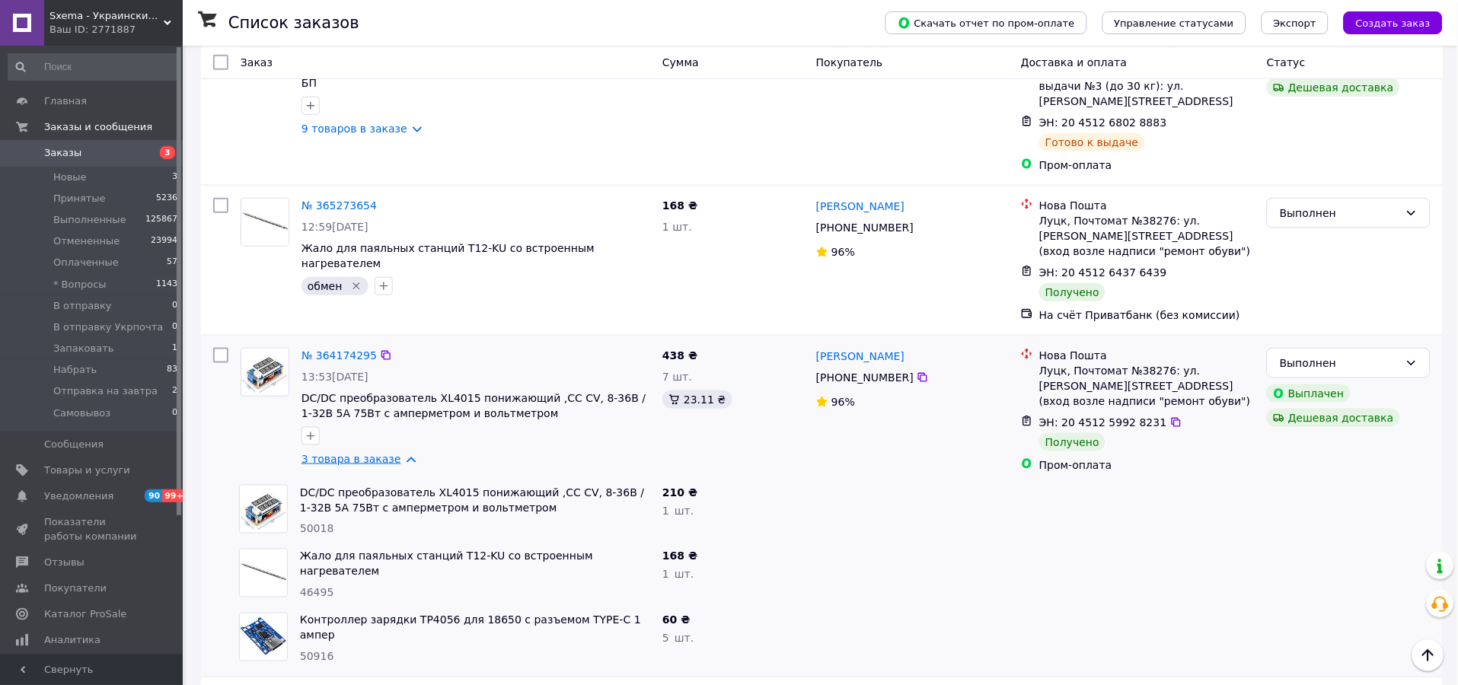
click at [355, 453] on link "3 товара в заказе" at bounding box center [351, 459] width 100 height 12
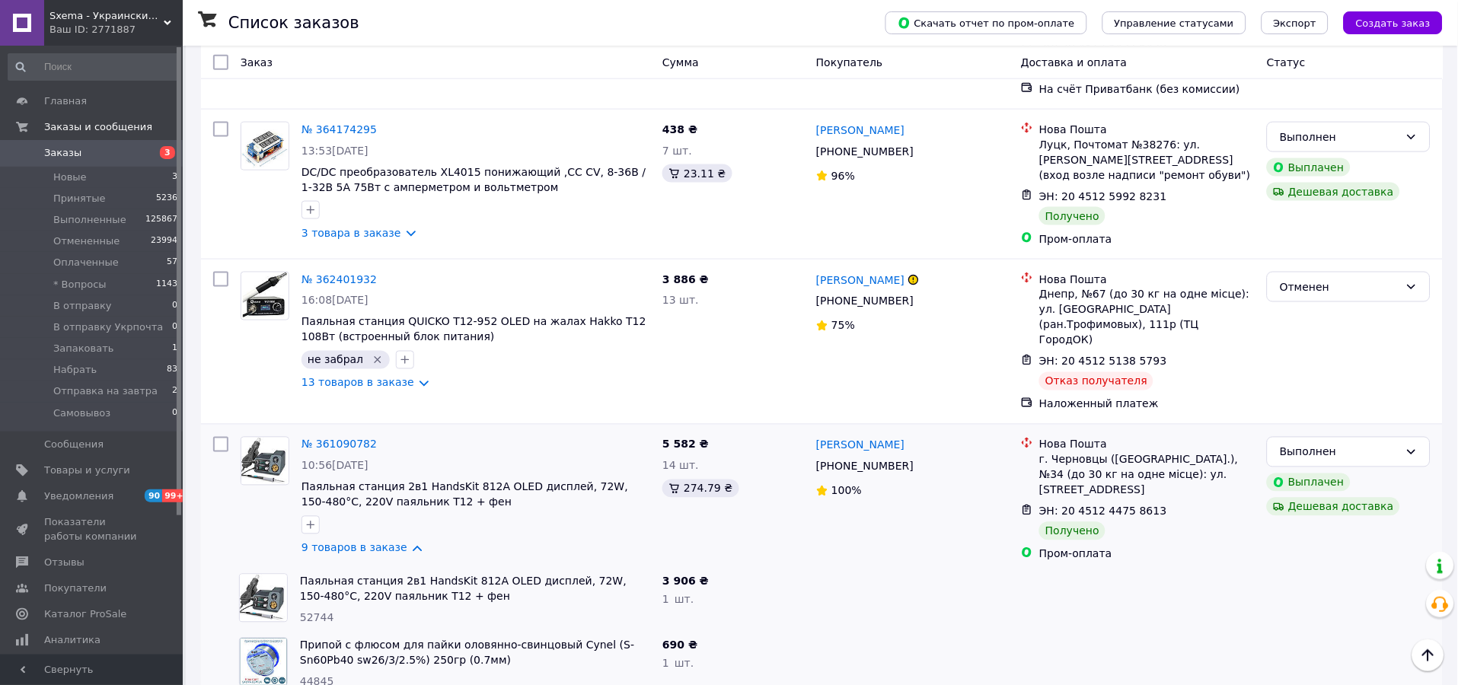
scroll to position [507, 0]
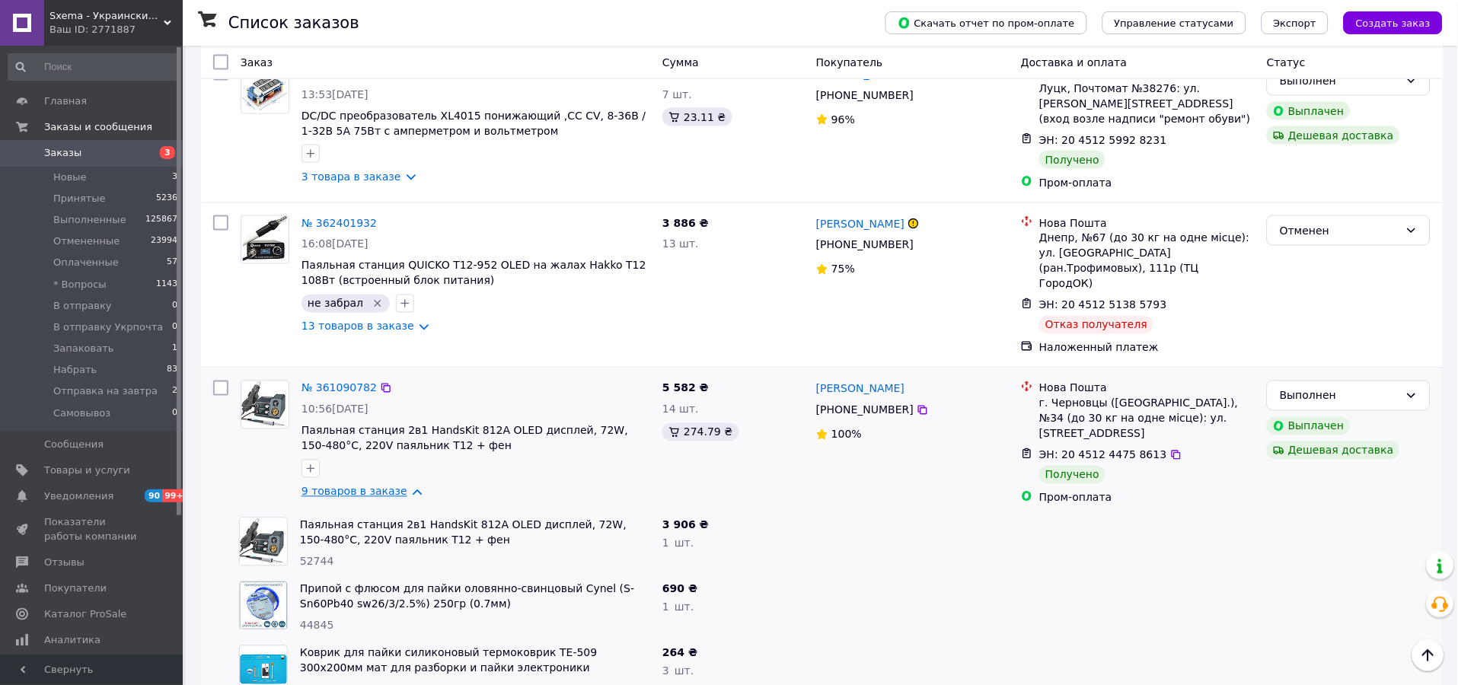
click at [377, 486] on link "9 товаров в заказе" at bounding box center [354, 492] width 106 height 12
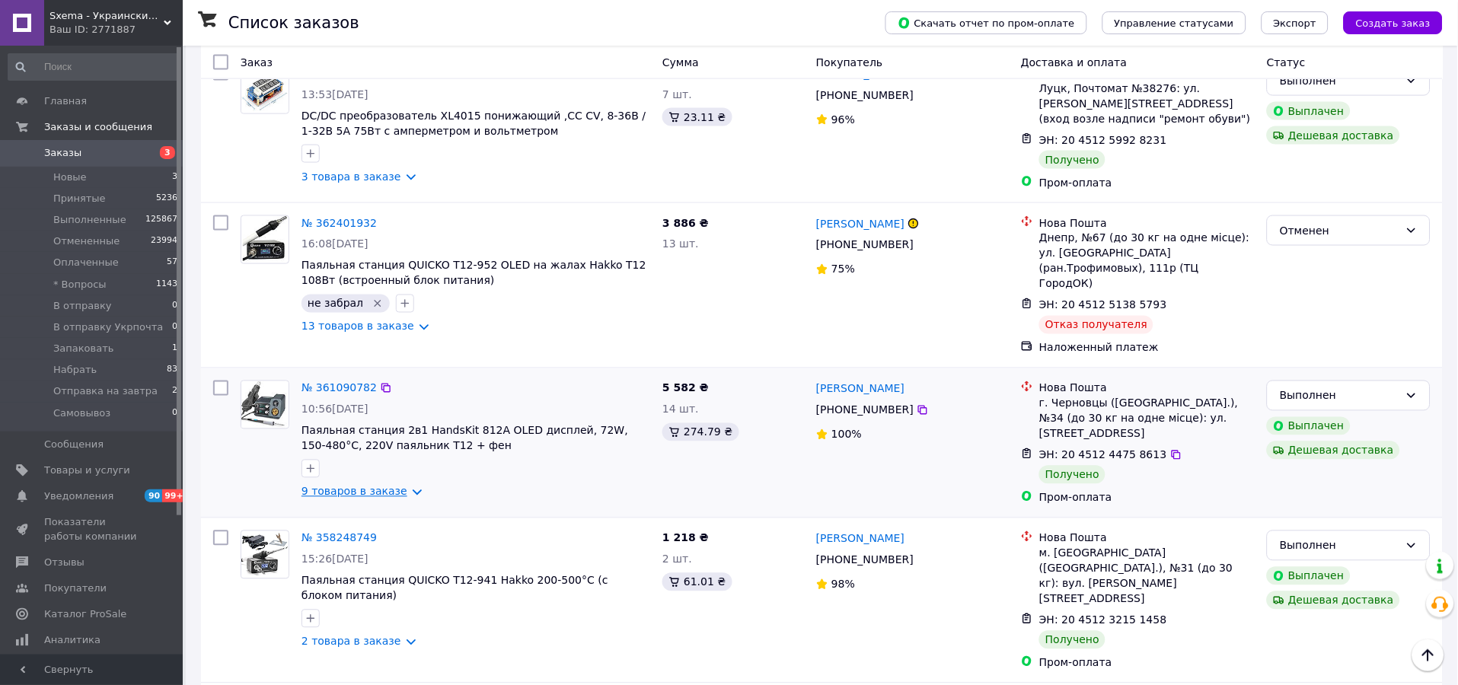
click at [374, 486] on link "9 товаров в заказе" at bounding box center [354, 492] width 106 height 12
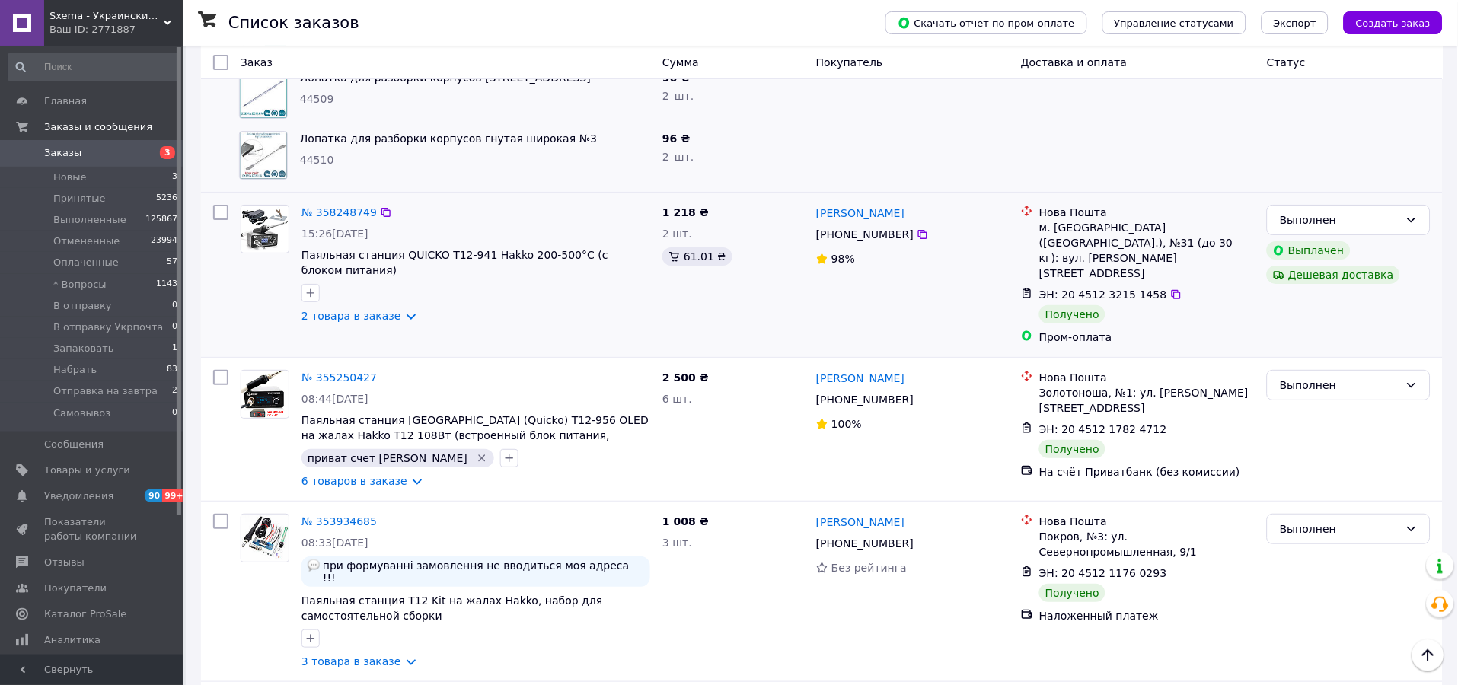
scroll to position [1409, 0]
